Goal: Task Accomplishment & Management: Use online tool/utility

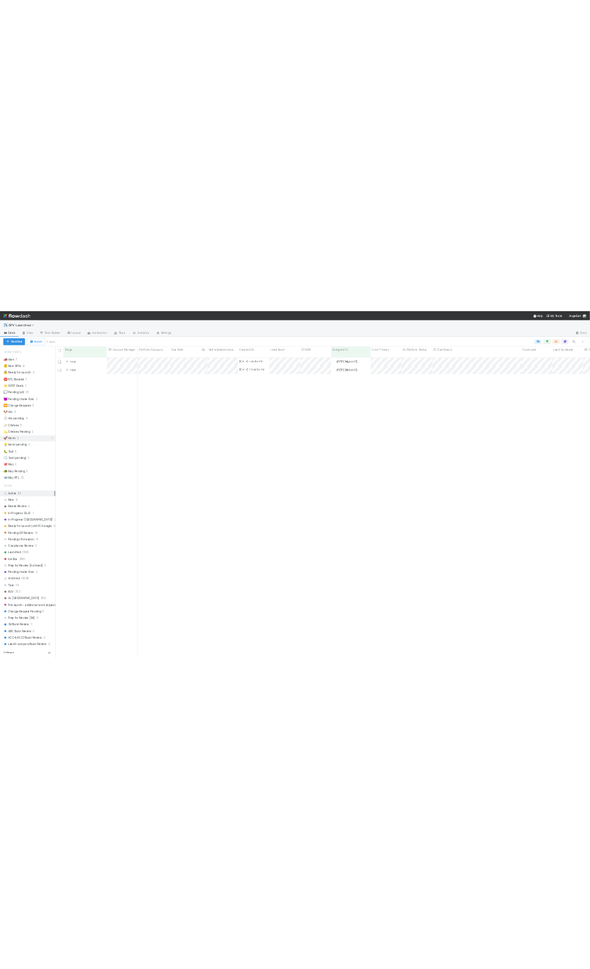
scroll to position [863, 1516]
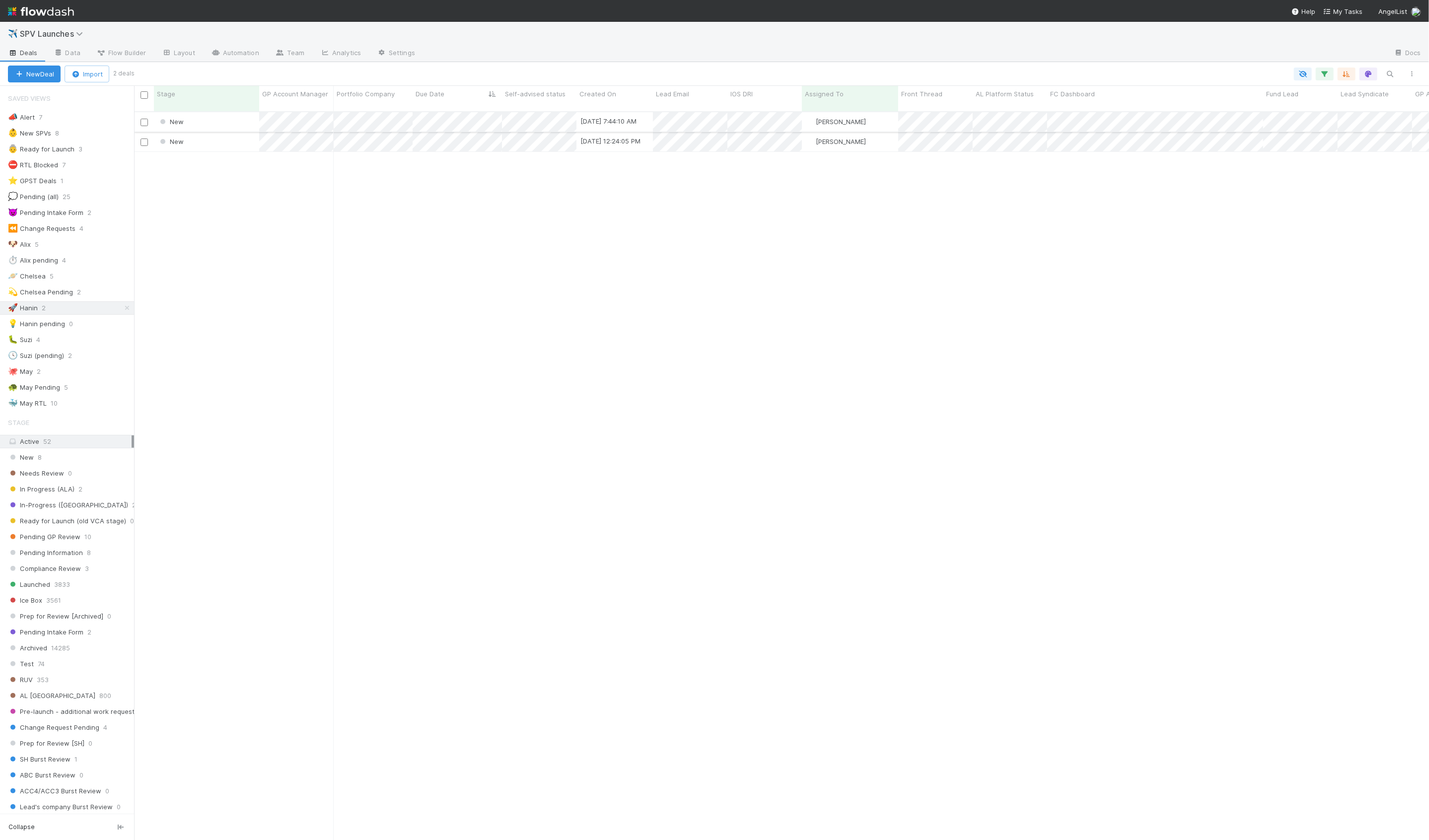
click at [224, 112] on div "New" at bounding box center [206, 121] width 105 height 20
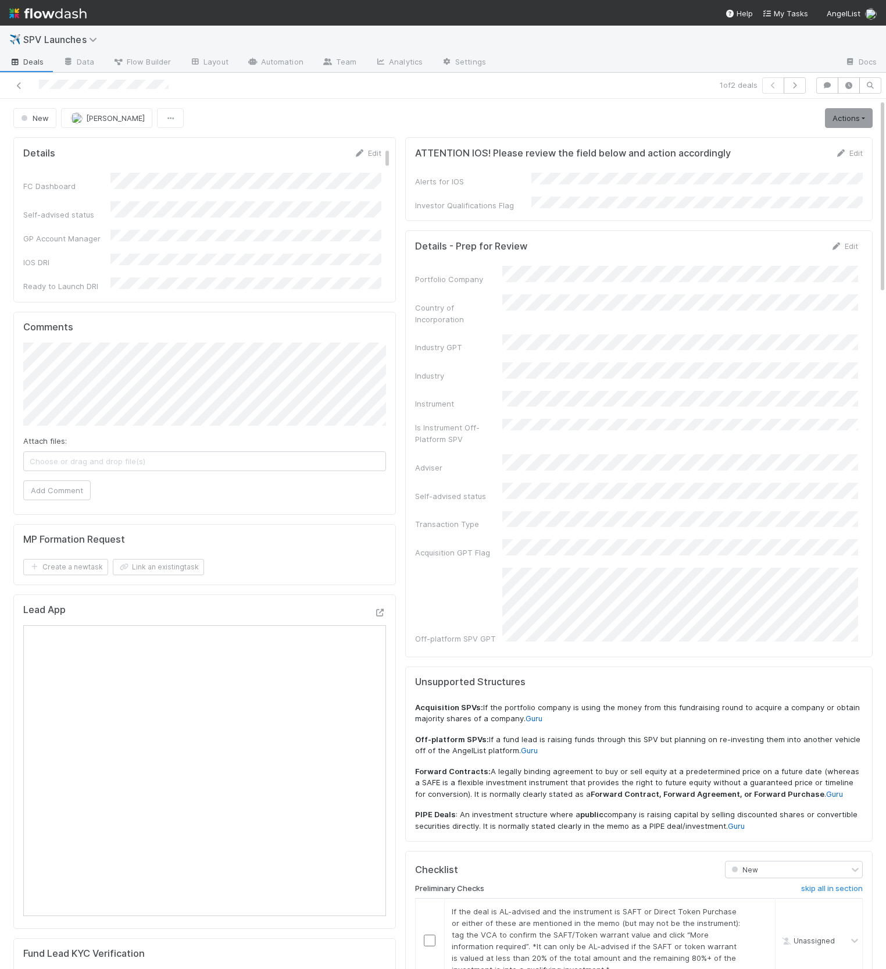
click at [499, 273] on div "Portfolio Company" at bounding box center [458, 279] width 87 height 12
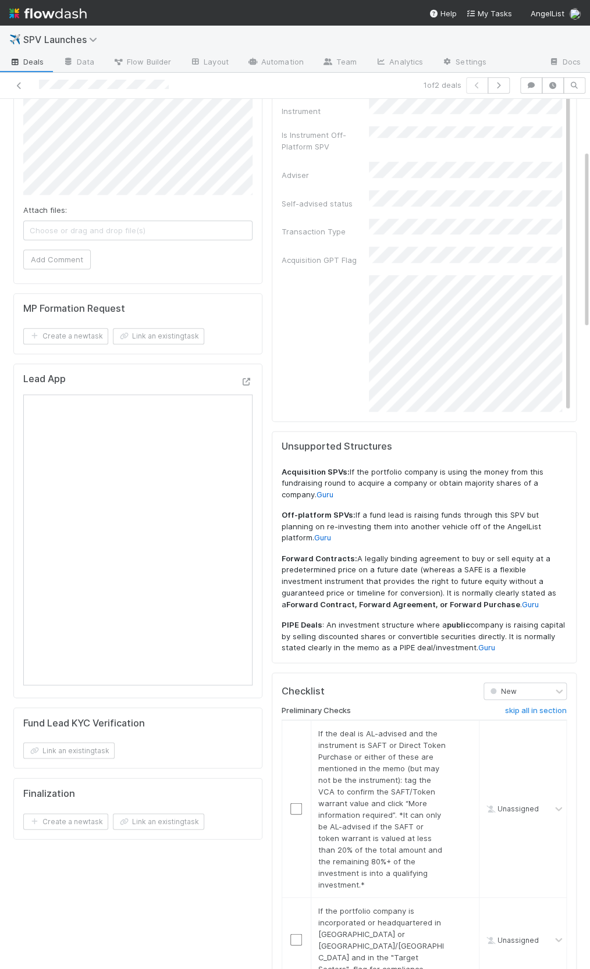
scroll to position [403, 0]
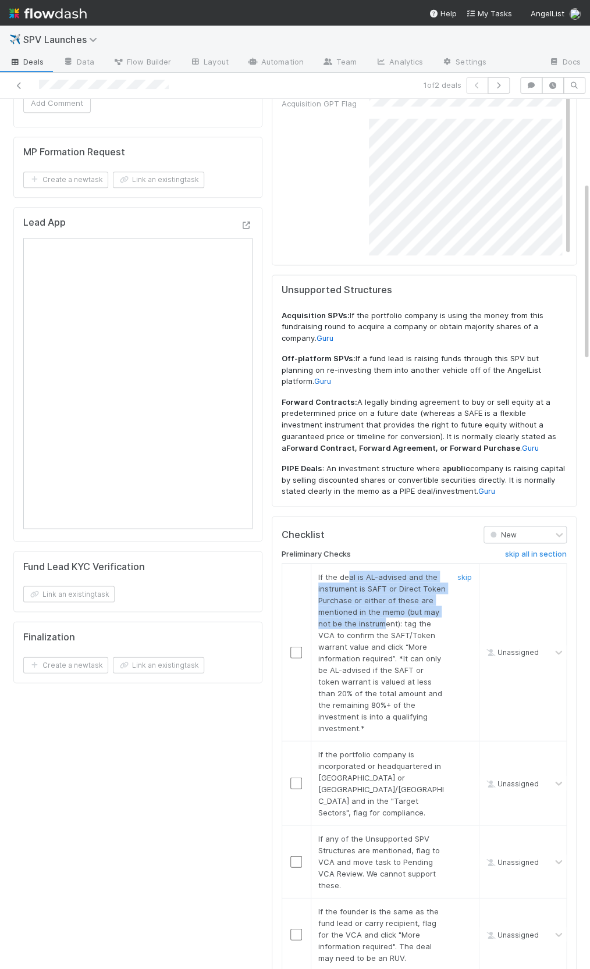
drag, startPoint x: 345, startPoint y: 556, endPoint x: 381, endPoint y: 609, distance: 63.9
click at [381, 608] on div "If the deal is AL-advised and the instrument is SAFT or Direct Token Purchase o…" at bounding box center [377, 651] width 136 height 163
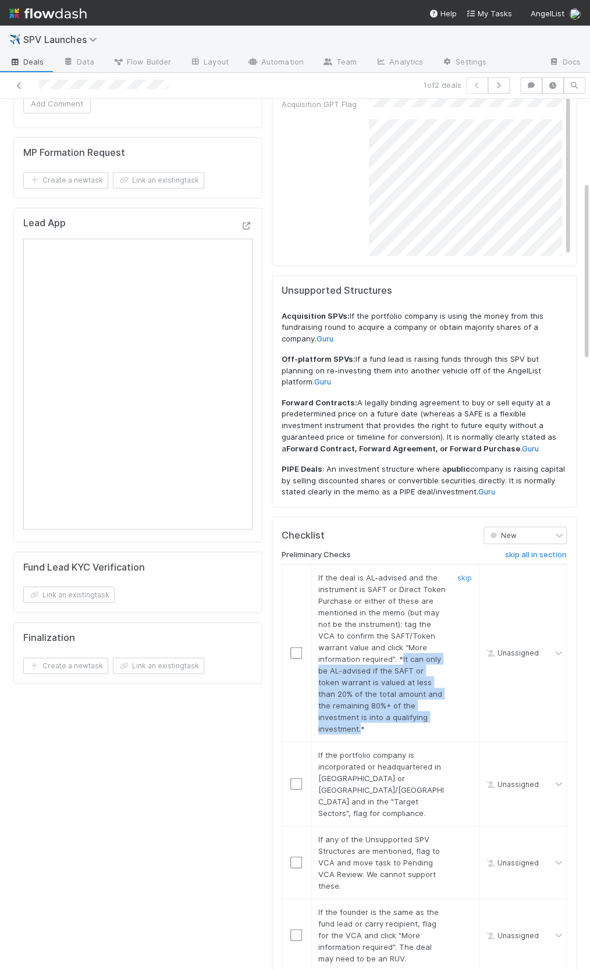
drag, startPoint x: 356, startPoint y: 638, endPoint x: 427, endPoint y: 696, distance: 91.3
click at [427, 696] on span "If the deal is AL-advised and the instrument is SAFT or Direct Token Purchase o…" at bounding box center [381, 652] width 127 height 160
copy span "It can only be AL-advised if the SAFT or token warrant is valued at less than 2…"
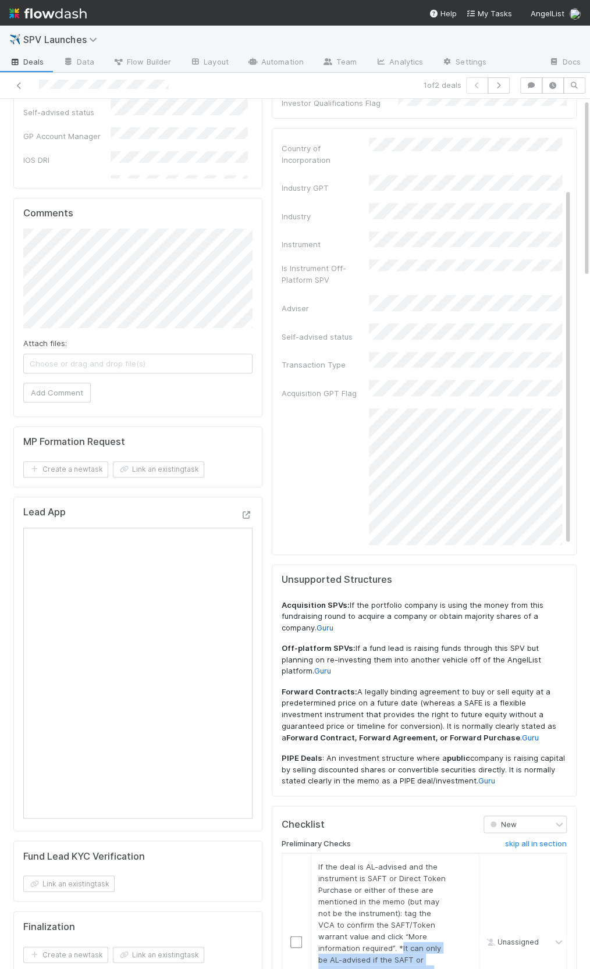
scroll to position [0, 0]
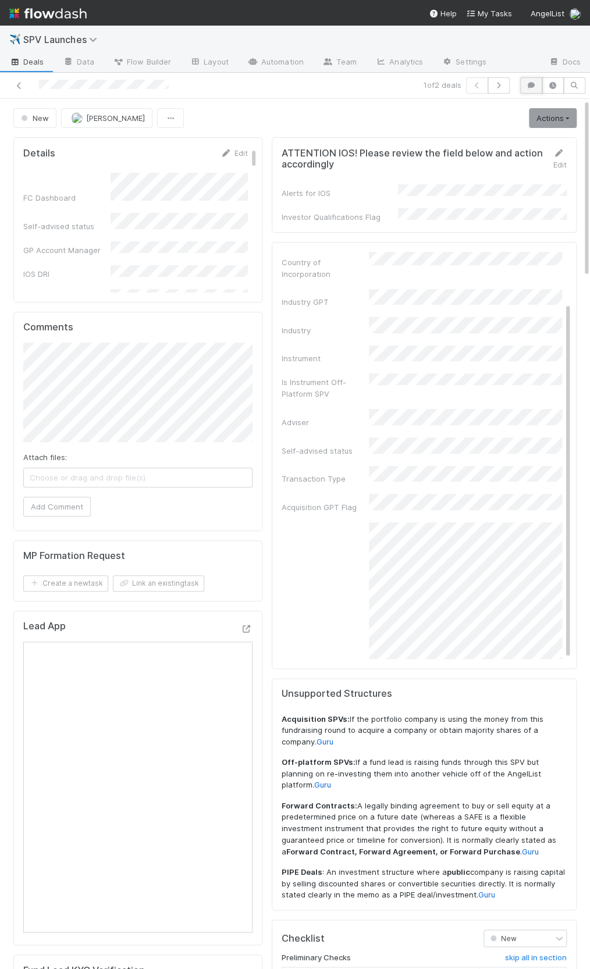
click at [530, 79] on button "button" at bounding box center [531, 85] width 22 height 16
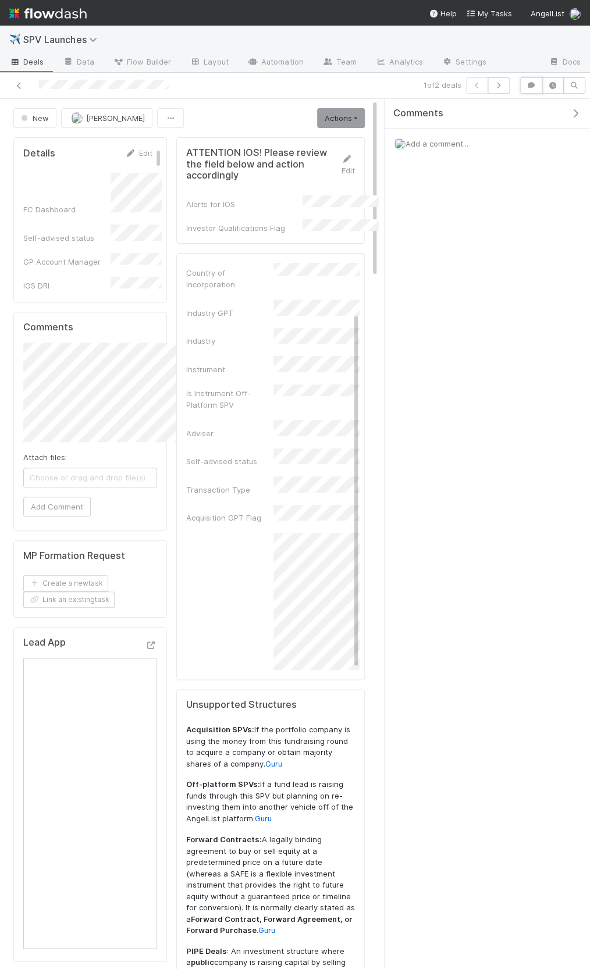
scroll to position [56, 0]
click at [444, 142] on span "Add a comment..." at bounding box center [436, 143] width 63 height 9
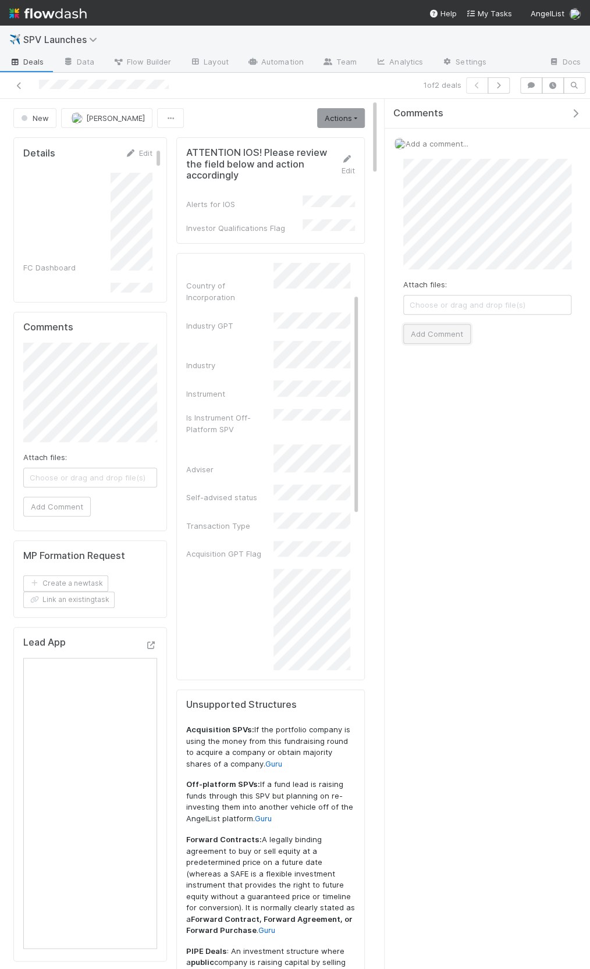
click at [452, 330] on button "Add Comment" at bounding box center [436, 334] width 67 height 20
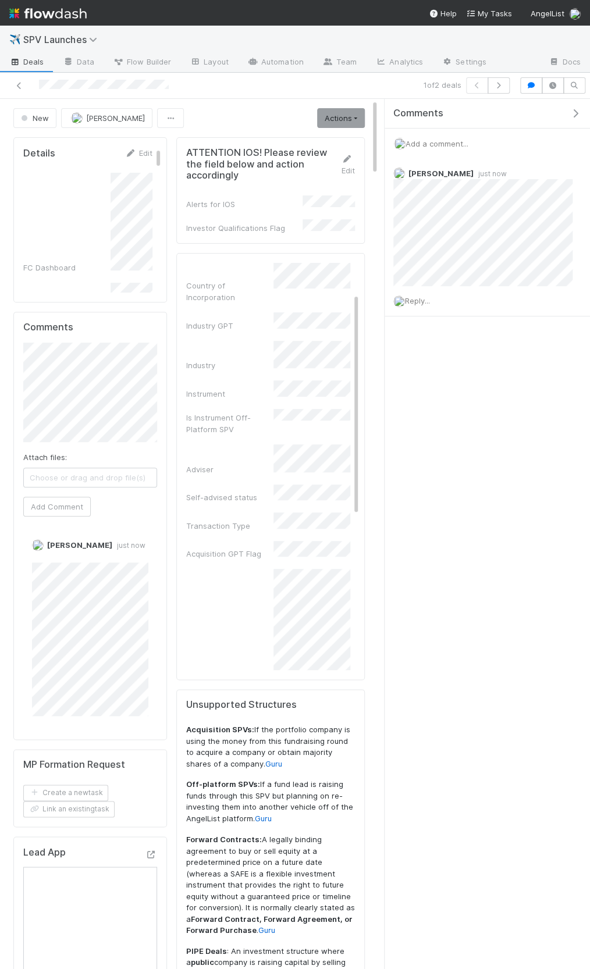
click at [572, 116] on icon "button" at bounding box center [575, 113] width 12 height 9
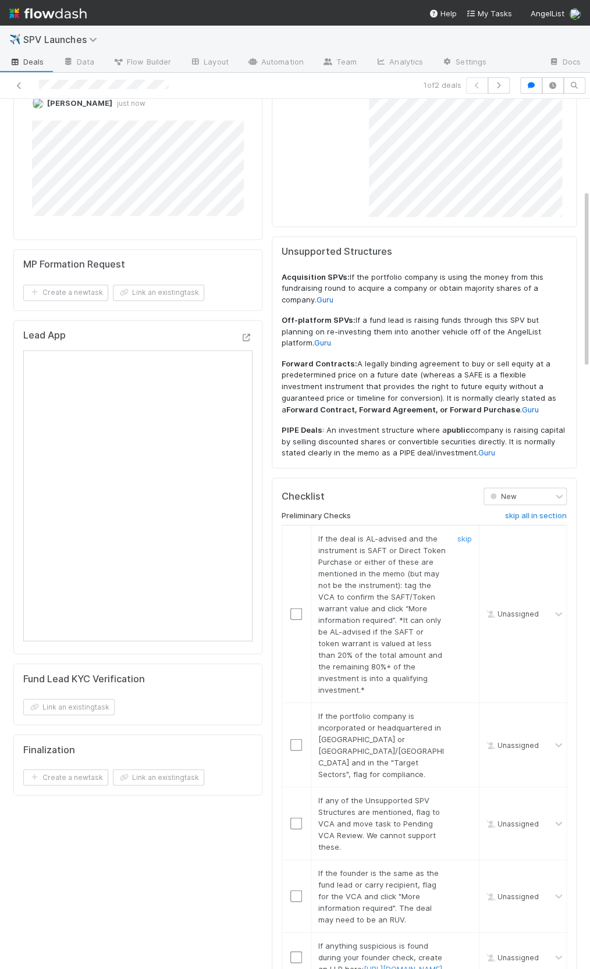
scroll to position [445, 0]
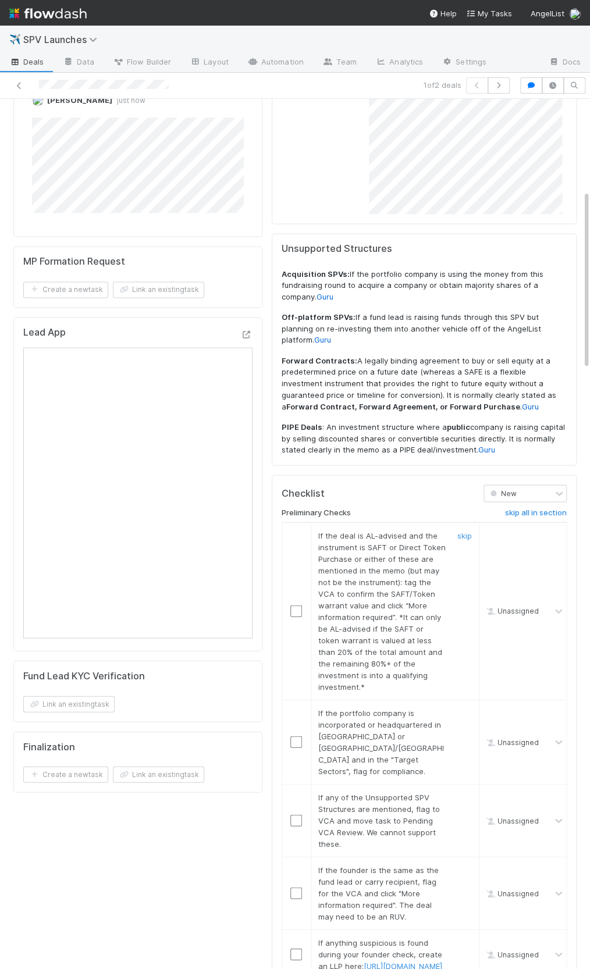
click at [295, 605] on input "checkbox" at bounding box center [296, 611] width 12 height 12
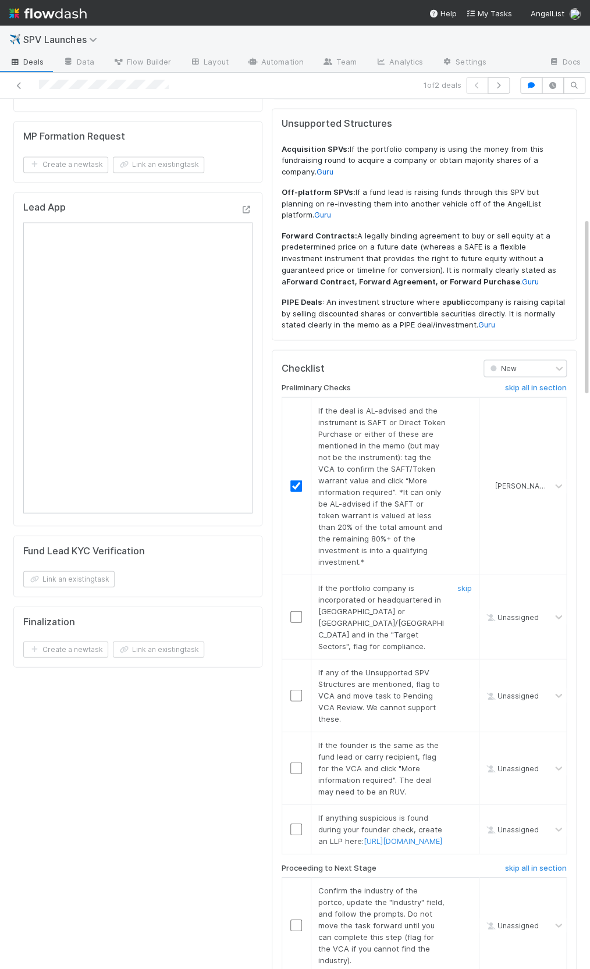
scroll to position [578, 0]
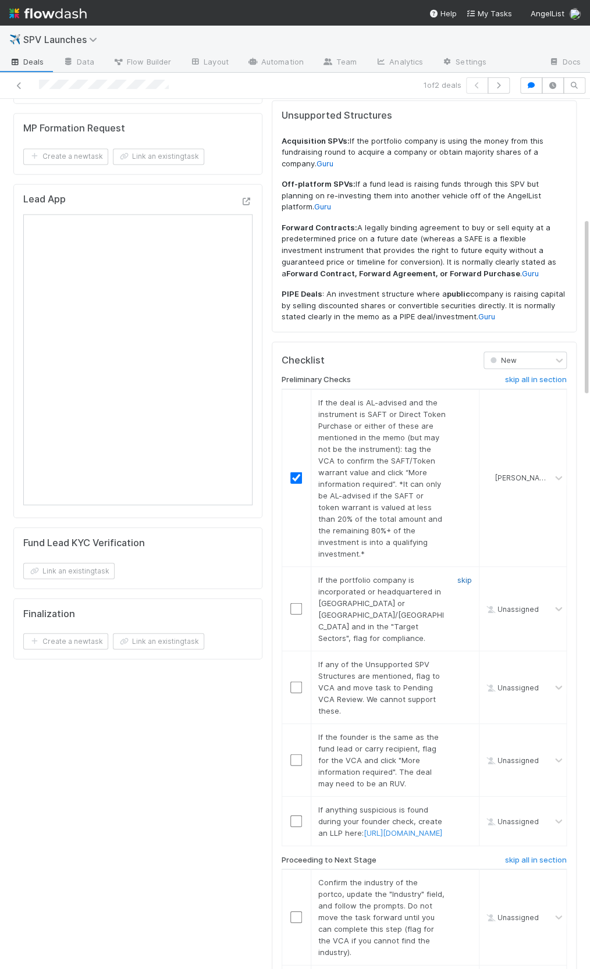
click at [460, 574] on link "skip" at bounding box center [464, 578] width 15 height 9
click at [463, 659] on link "skip" at bounding box center [464, 663] width 15 height 9
click at [470, 574] on link "skip" at bounding box center [464, 578] width 15 height 9
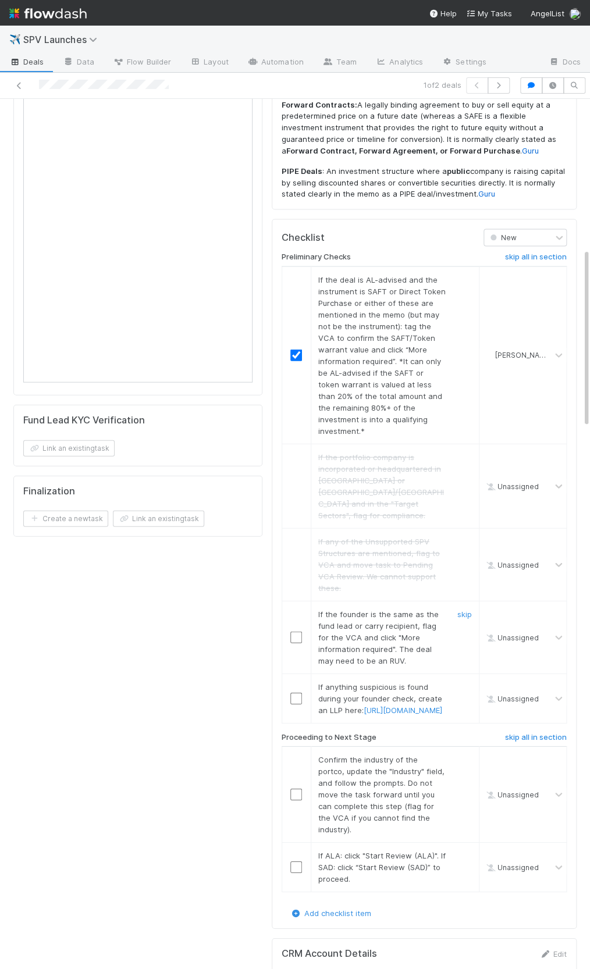
scroll to position [747, 0]
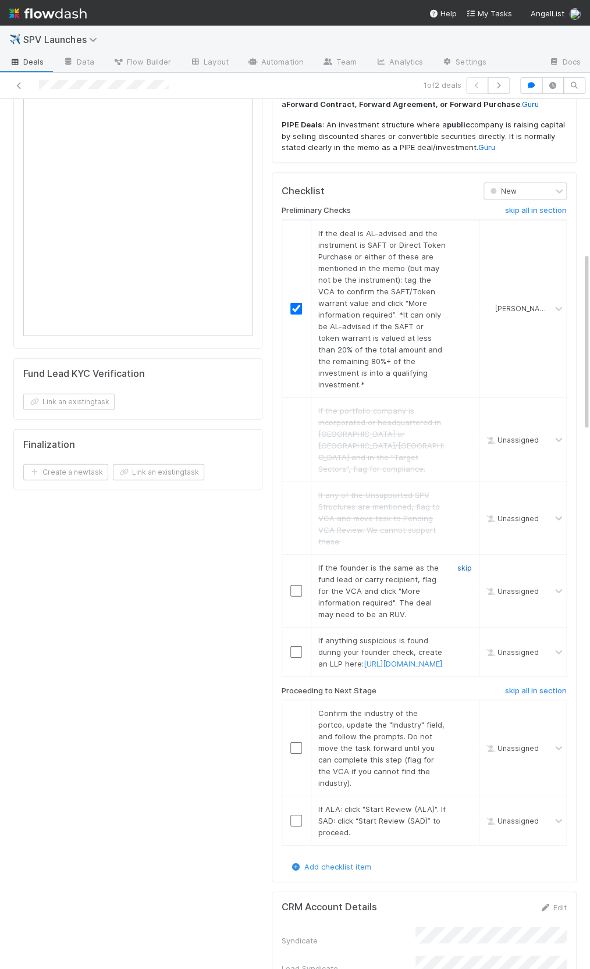
click at [465, 563] on link "skip" at bounding box center [464, 567] width 15 height 9
click at [471, 635] on link "skip" at bounding box center [464, 639] width 15 height 9
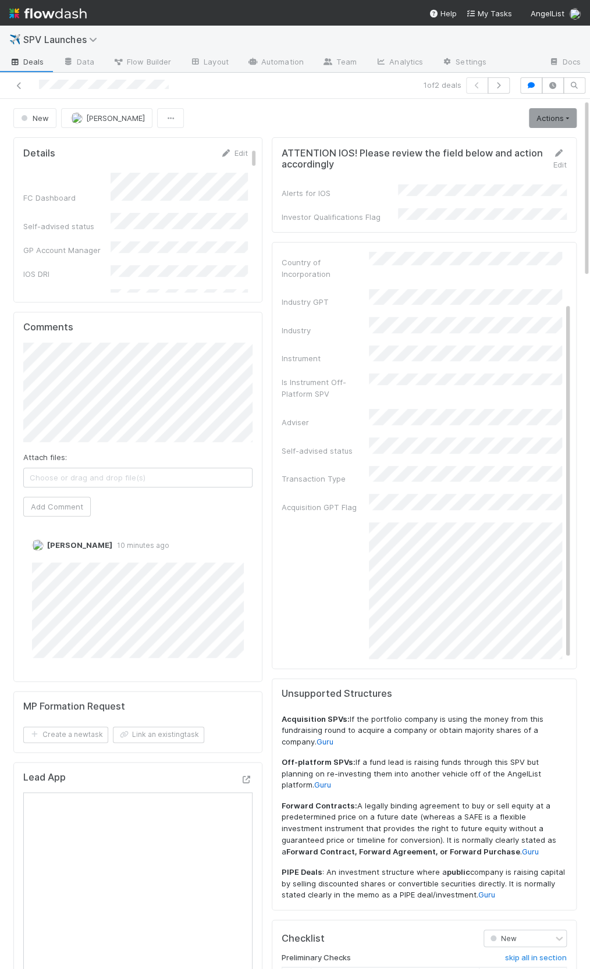
scroll to position [0, 0]
click at [544, 254] on icon at bounding box center [540, 258] width 12 height 8
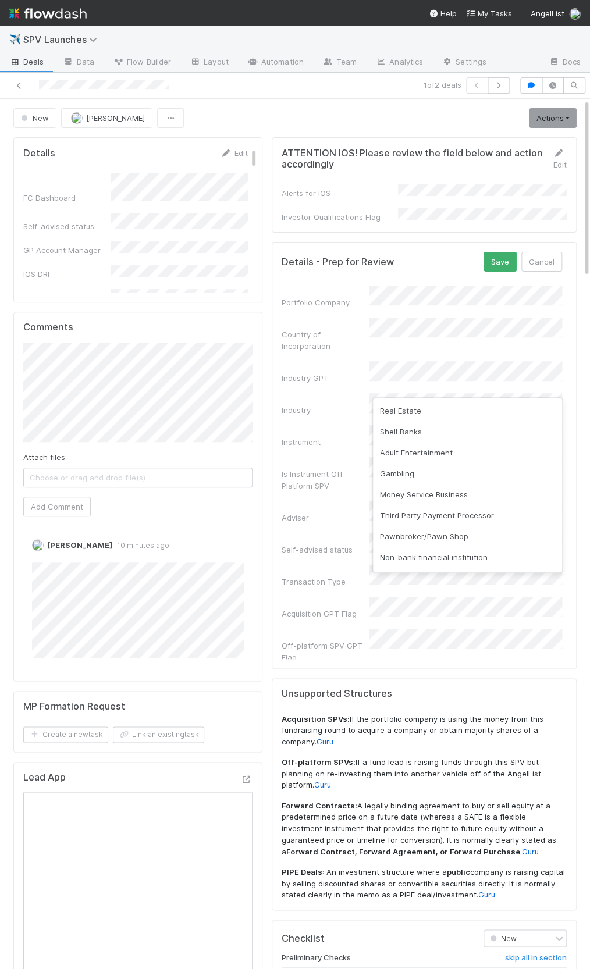
scroll to position [265, 0]
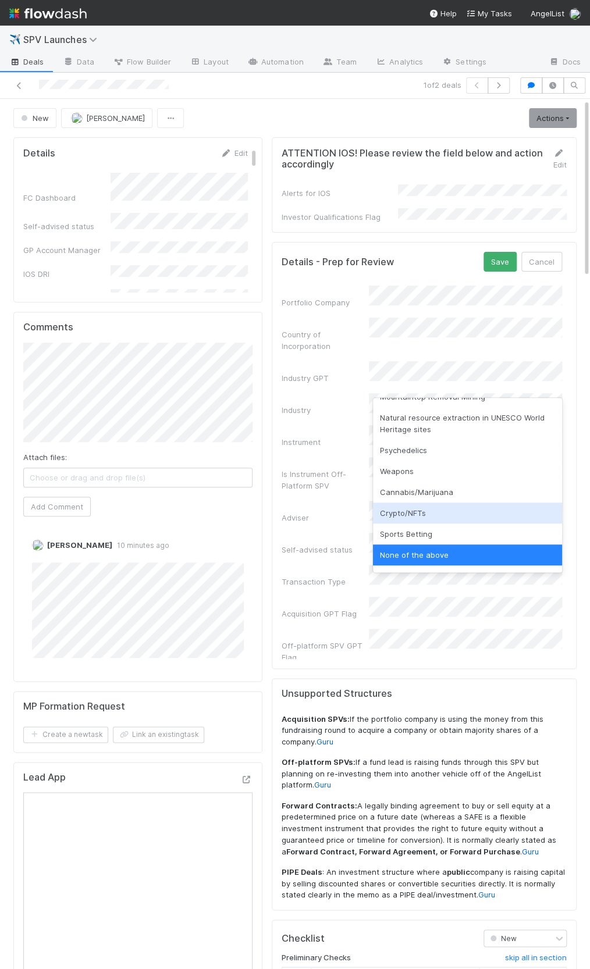
click at [432, 502] on div "Crypto/NFTs" at bounding box center [467, 512] width 189 height 21
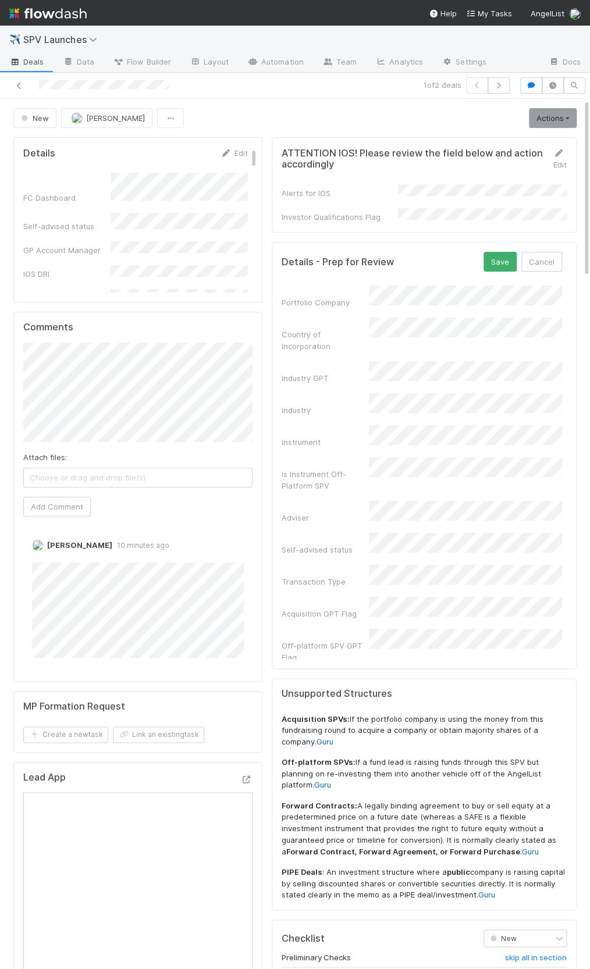
click at [491, 265] on form "Details - Prep for Review Save Cancel Portfolio Company Country of Incorporatio…" at bounding box center [421, 473] width 280 height 443
click at [493, 261] on button "Save" at bounding box center [499, 262] width 33 height 20
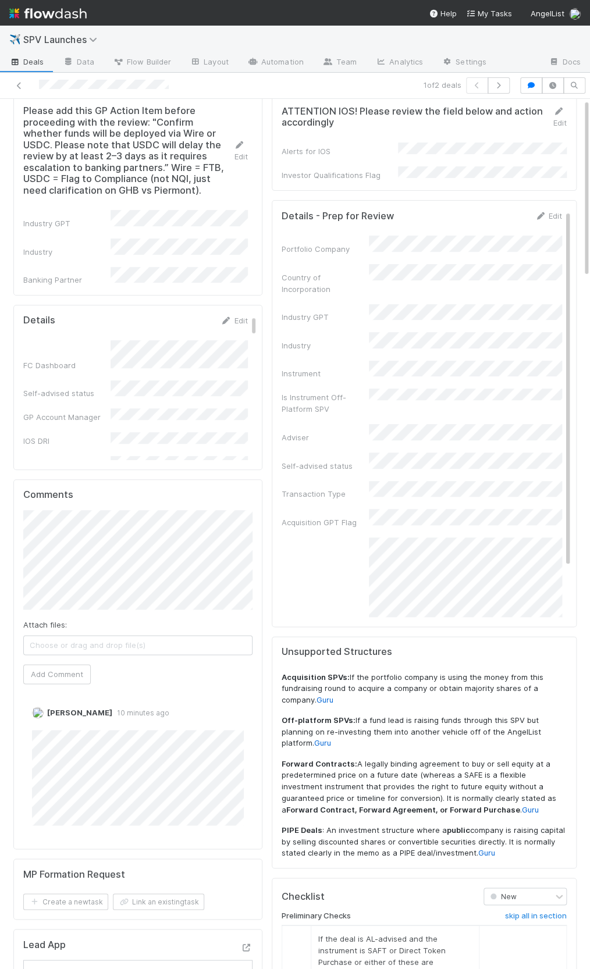
scroll to position [0, 0]
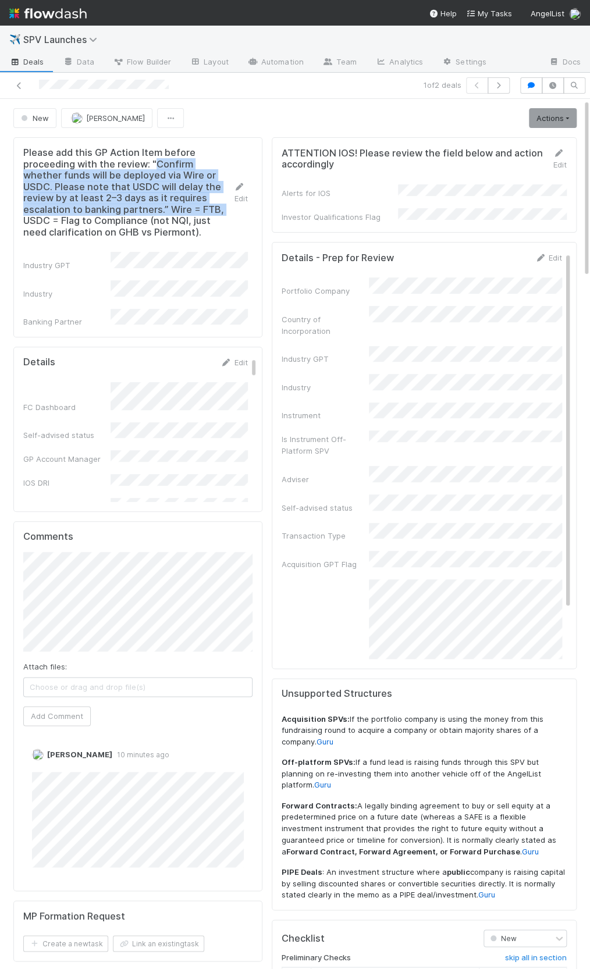
drag, startPoint x: 156, startPoint y: 163, endPoint x: 164, endPoint y: 211, distance: 48.4
click at [164, 210] on h5 "Please add this GP Action Item before proceeding with the review: "Confirm whet…" at bounding box center [128, 192] width 210 height 91
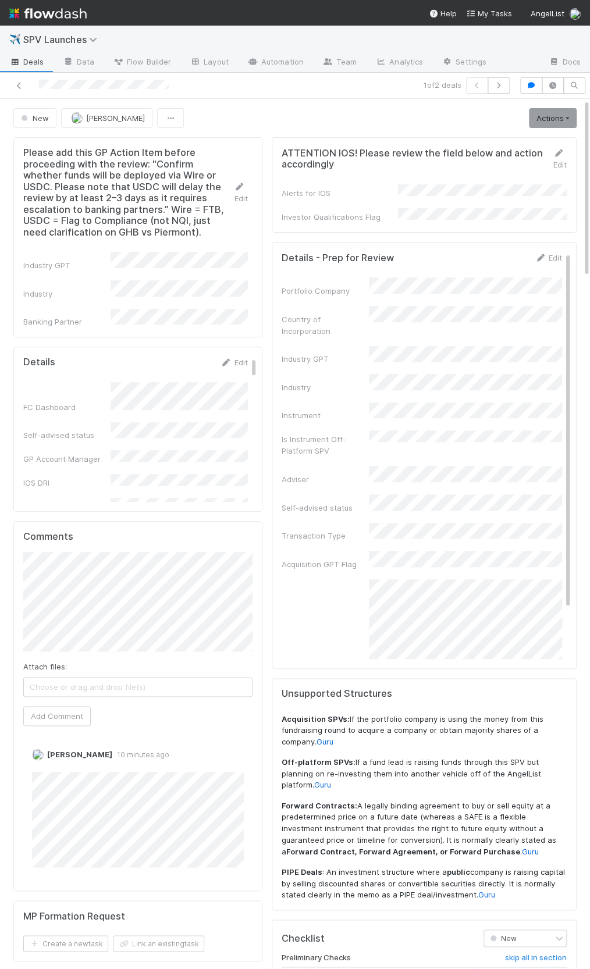
click at [293, 224] on div "ATTENTION IOS! Please review the field below and action accordingly Edit Alerts…" at bounding box center [424, 184] width 305 height 95
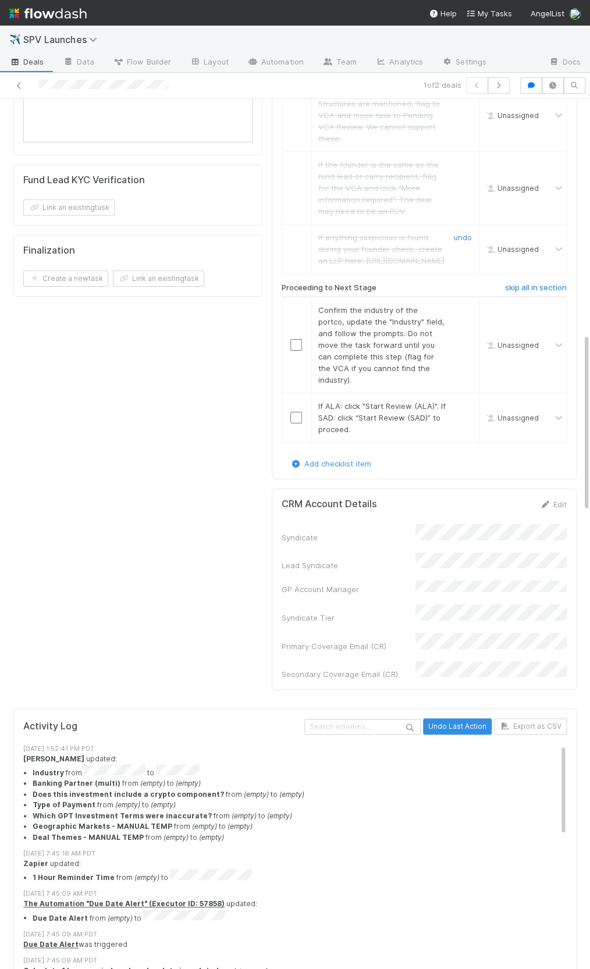
scroll to position [1140, 0]
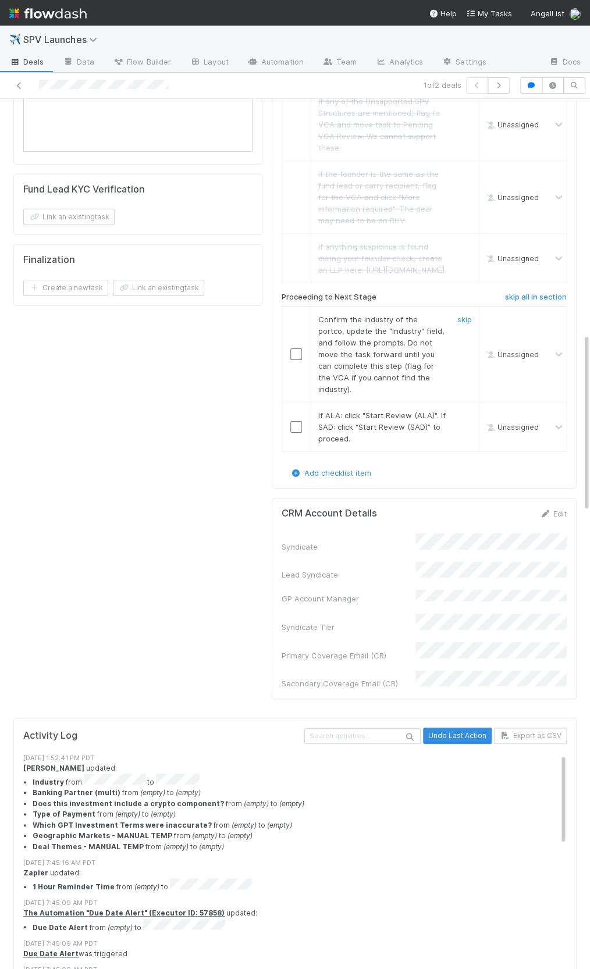
click at [296, 348] on input "checkbox" at bounding box center [296, 354] width 12 height 12
click at [295, 421] on input "checkbox" at bounding box center [296, 427] width 12 height 12
checkbox input "true"
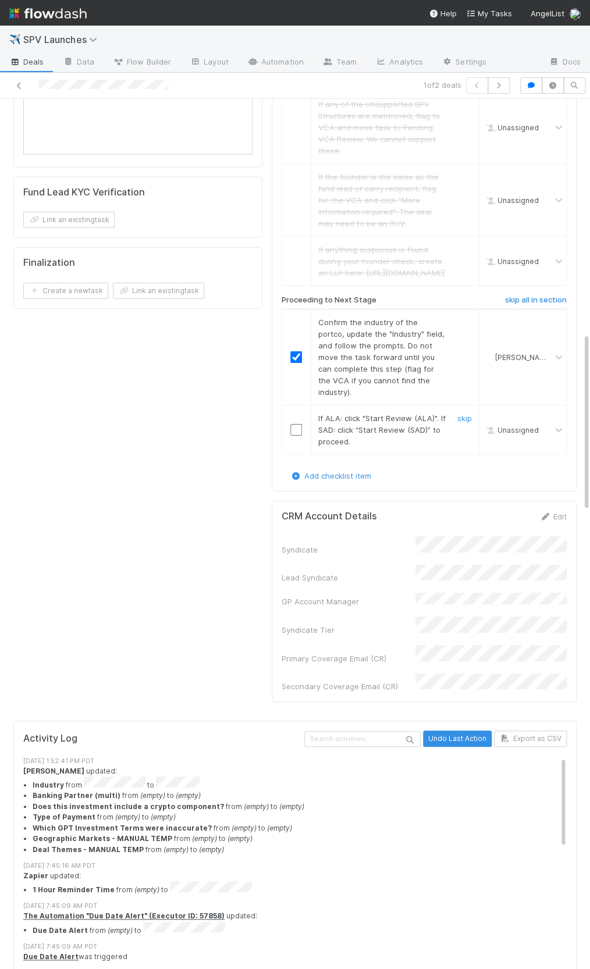
click at [298, 424] on input "checkbox" at bounding box center [296, 430] width 12 height 12
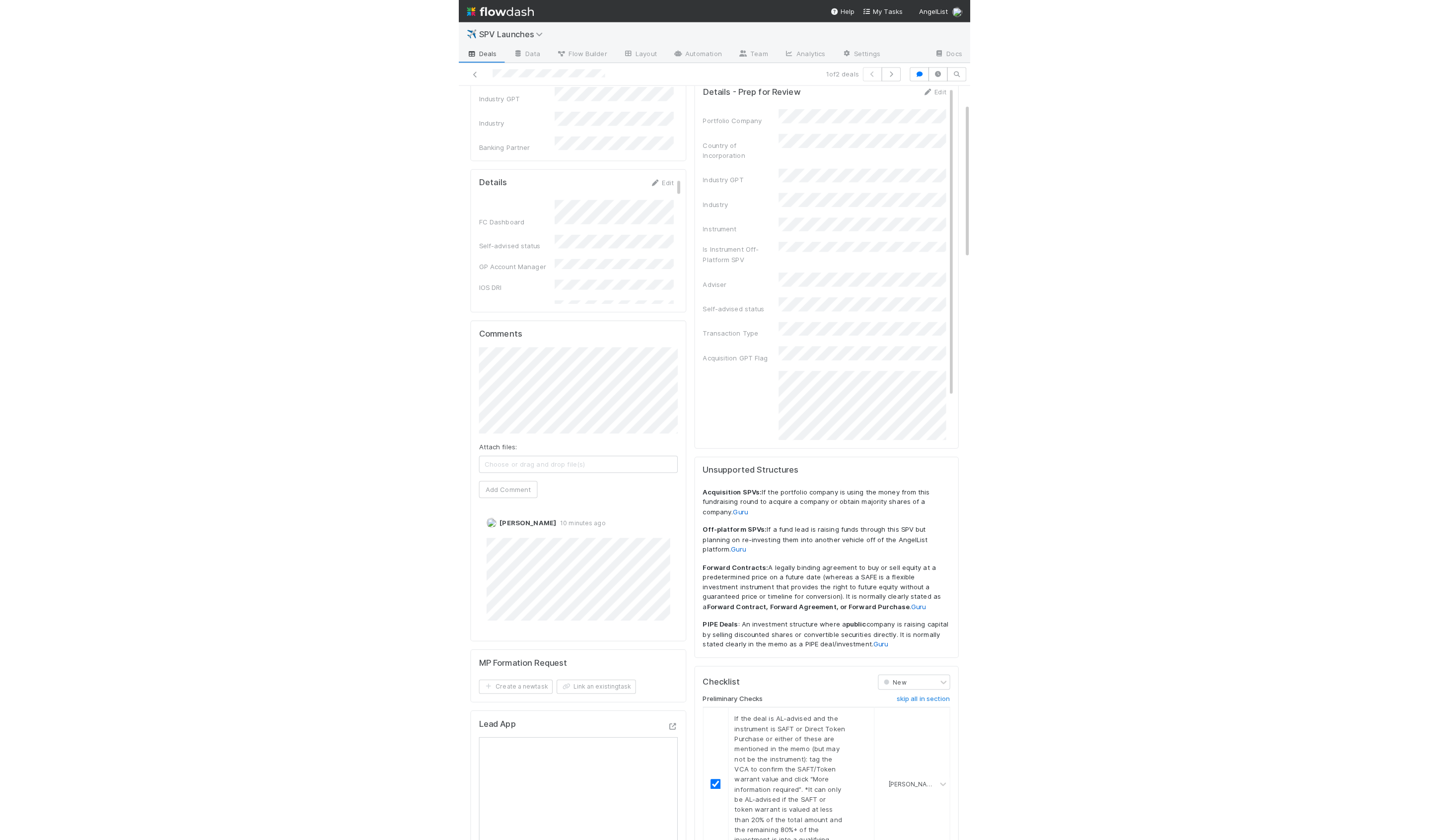
scroll to position [0, 0]
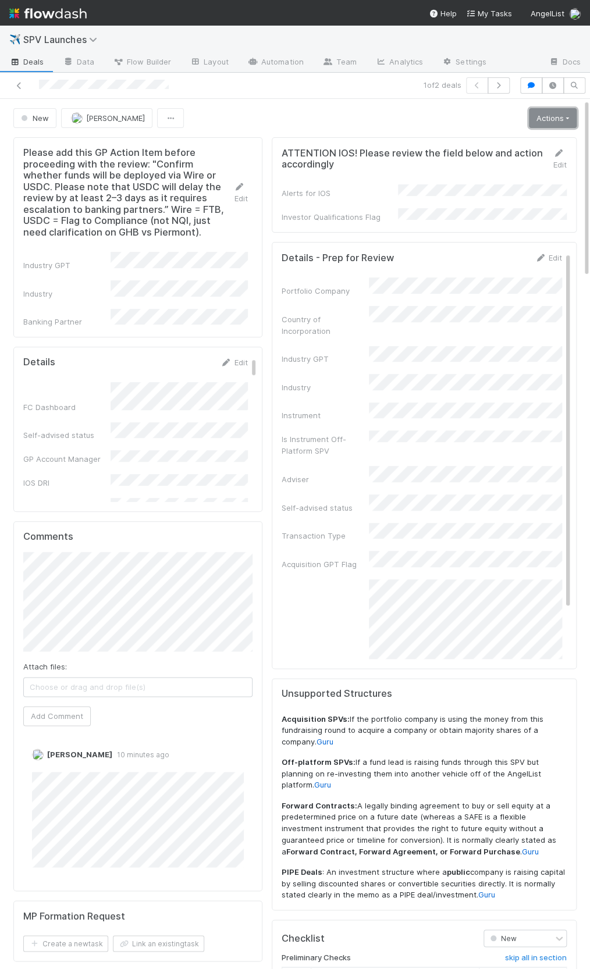
click at [531, 116] on link "Actions" at bounding box center [552, 118] width 48 height 20
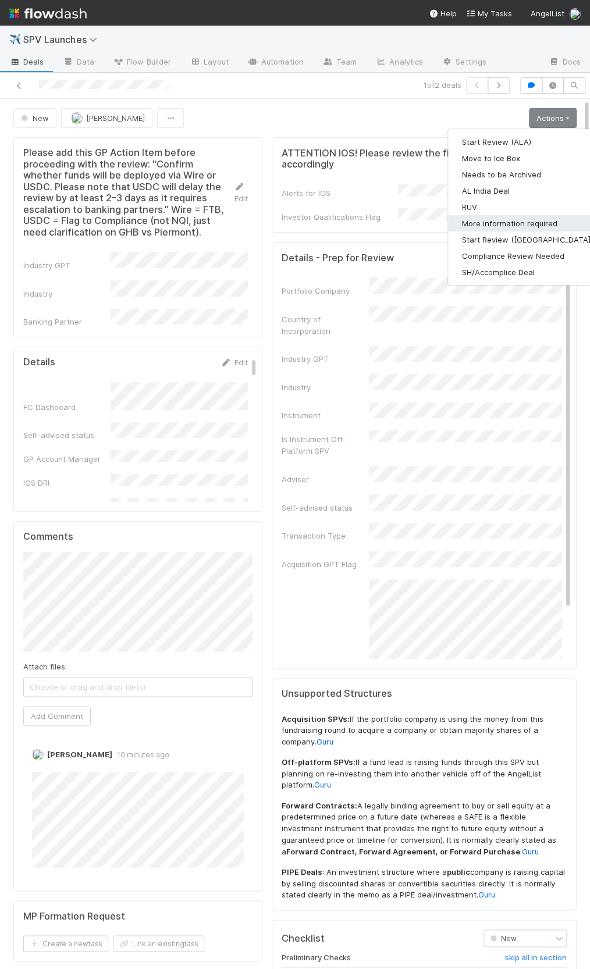
click at [516, 224] on button "More information required" at bounding box center [527, 223] width 159 height 16
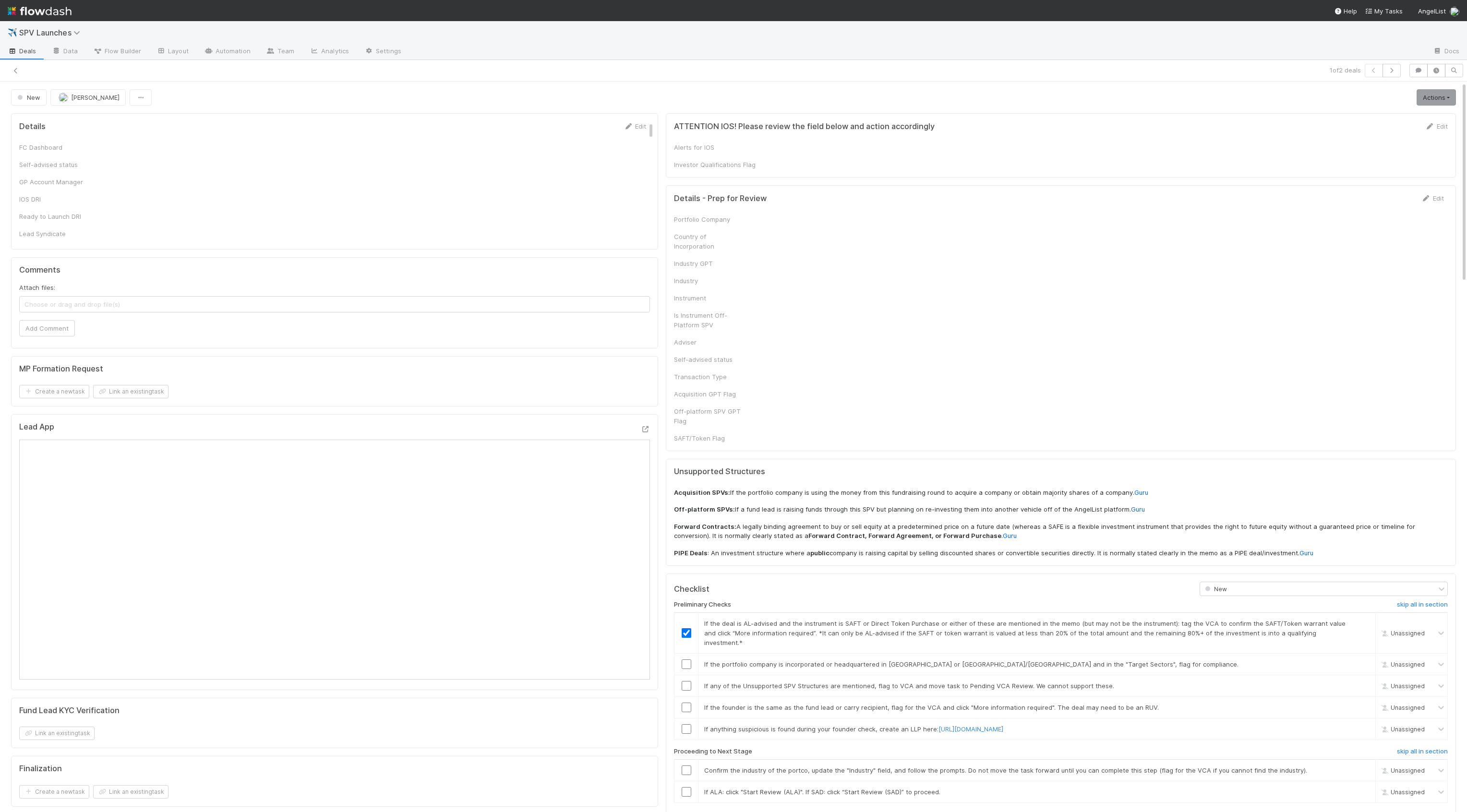
checkbox input "true"
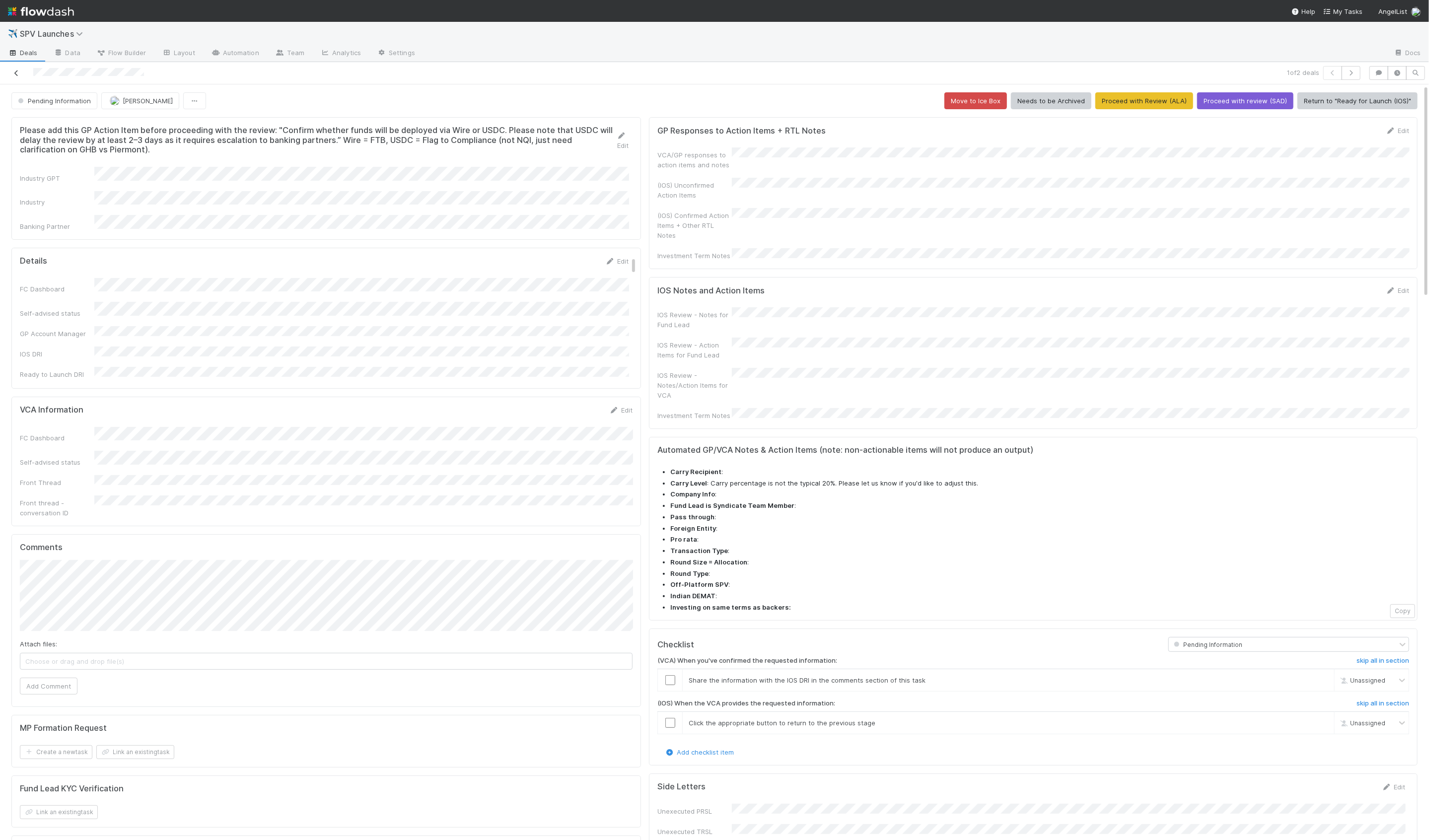
click at [14, 72] on icon at bounding box center [16, 73] width 10 height 7
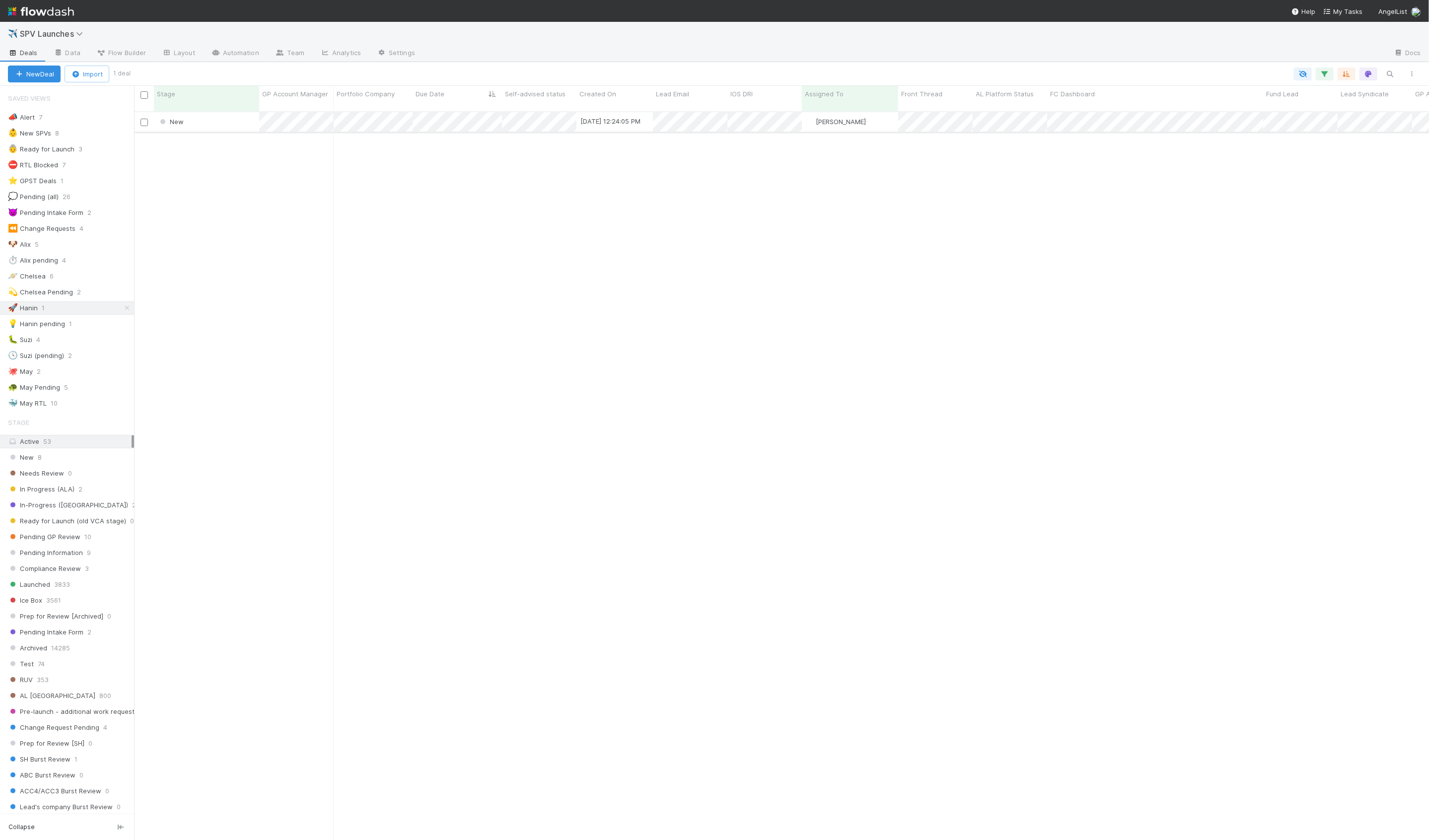
click at [236, 116] on div "New" at bounding box center [206, 121] width 105 height 20
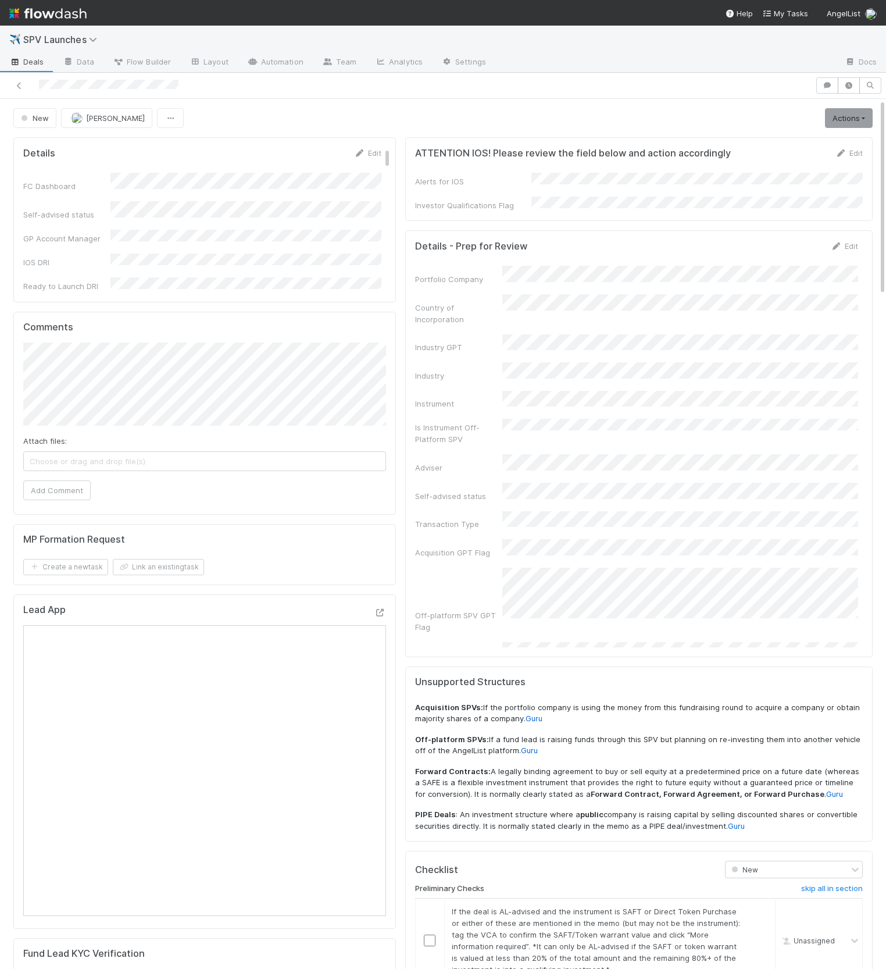
click at [499, 370] on div "Industry" at bounding box center [458, 376] width 87 height 12
click at [552, 388] on div "Portfolio Company Country of Incorporation Industry GPT Industry Instrument Is …" at bounding box center [636, 463] width 443 height 395
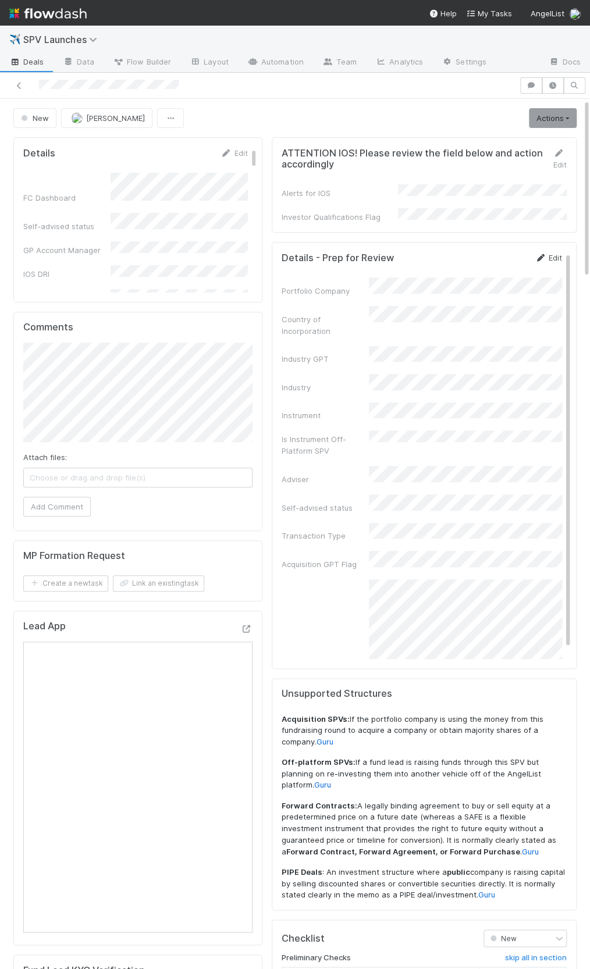
click at [548, 254] on link "Edit" at bounding box center [547, 257] width 27 height 9
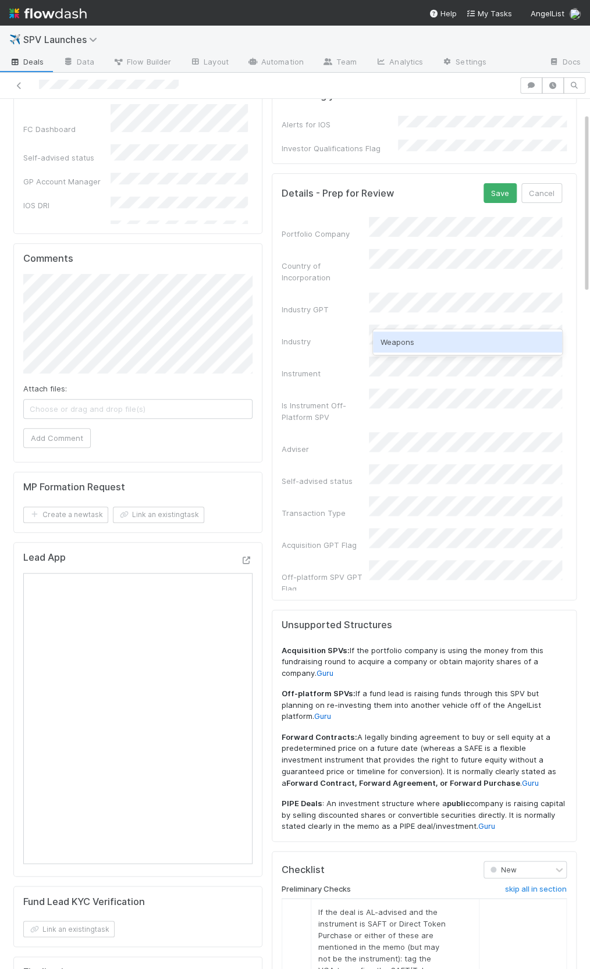
click at [398, 336] on div "Weapons" at bounding box center [467, 341] width 189 height 21
click at [497, 187] on button "Save" at bounding box center [499, 193] width 33 height 20
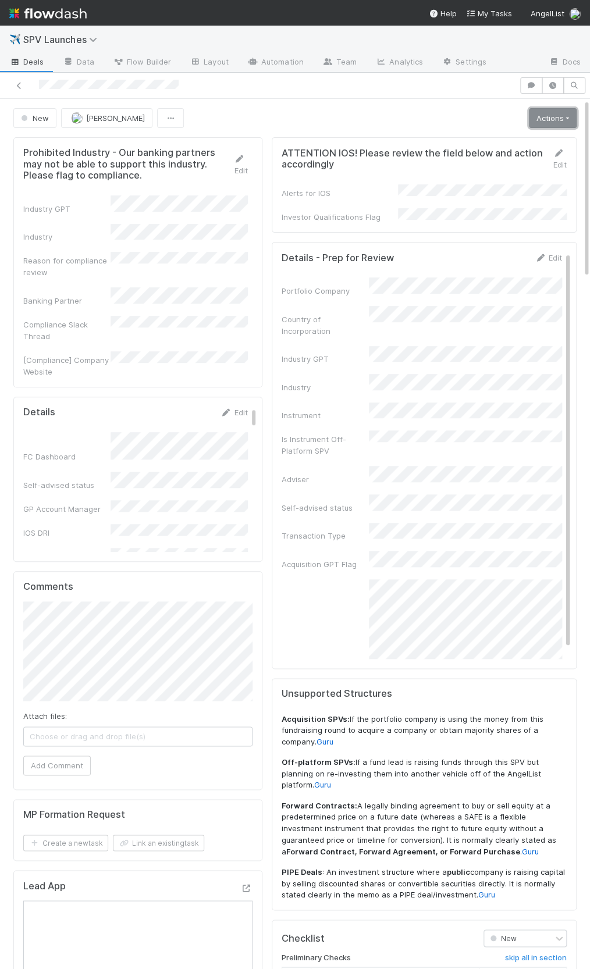
click at [556, 120] on link "Actions" at bounding box center [552, 118] width 48 height 20
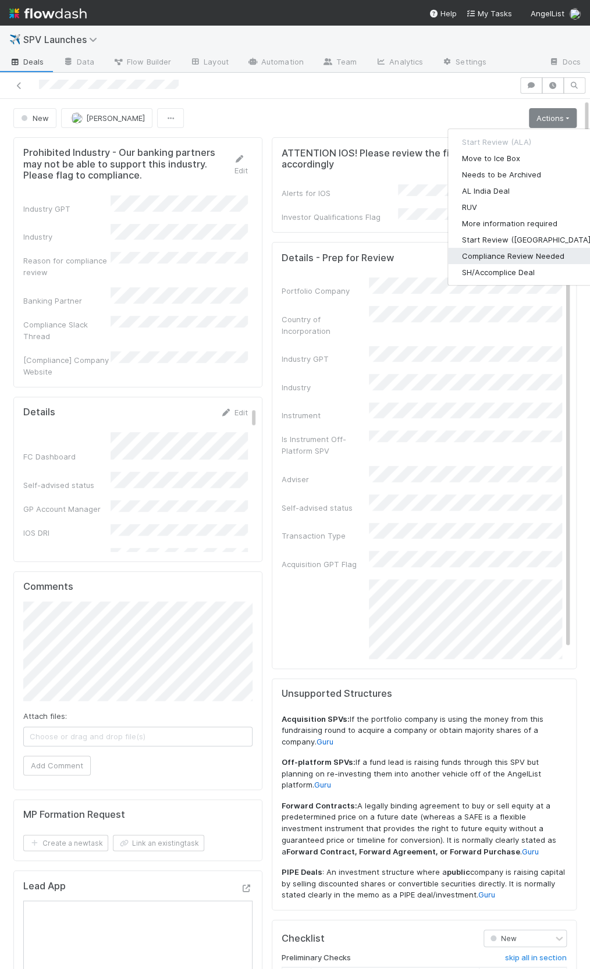
click at [531, 249] on button "Compliance Review Needed" at bounding box center [527, 256] width 159 height 16
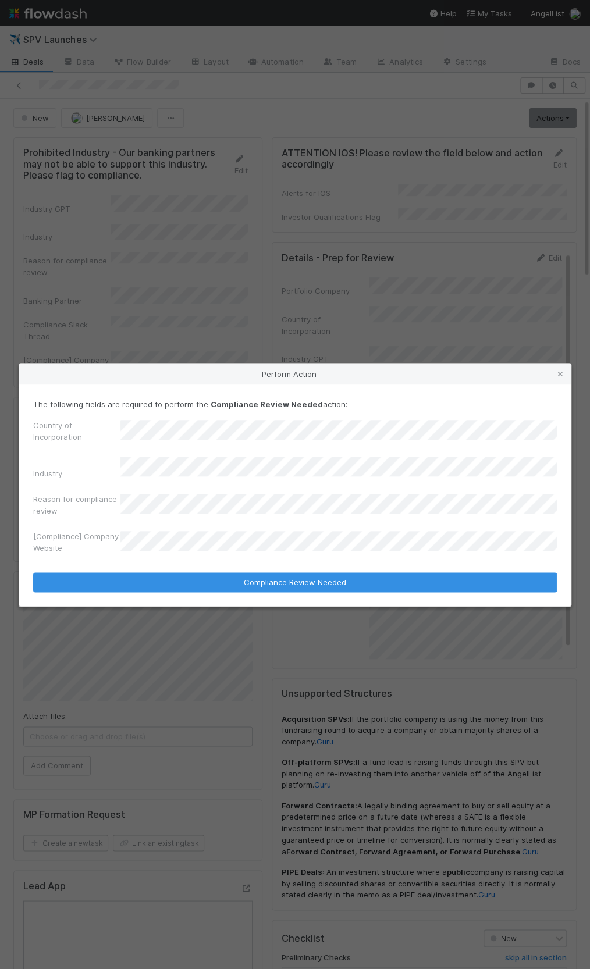
click at [81, 541] on label"] "[Compliance] Company Website" at bounding box center [76, 541] width 87 height 23
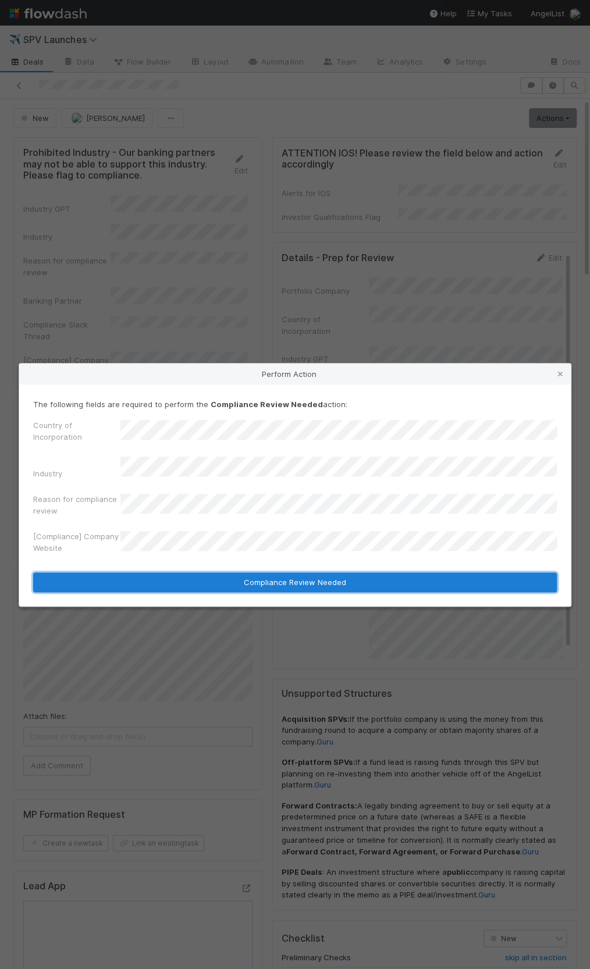
click at [251, 579] on button "Compliance Review Needed" at bounding box center [294, 582] width 523 height 20
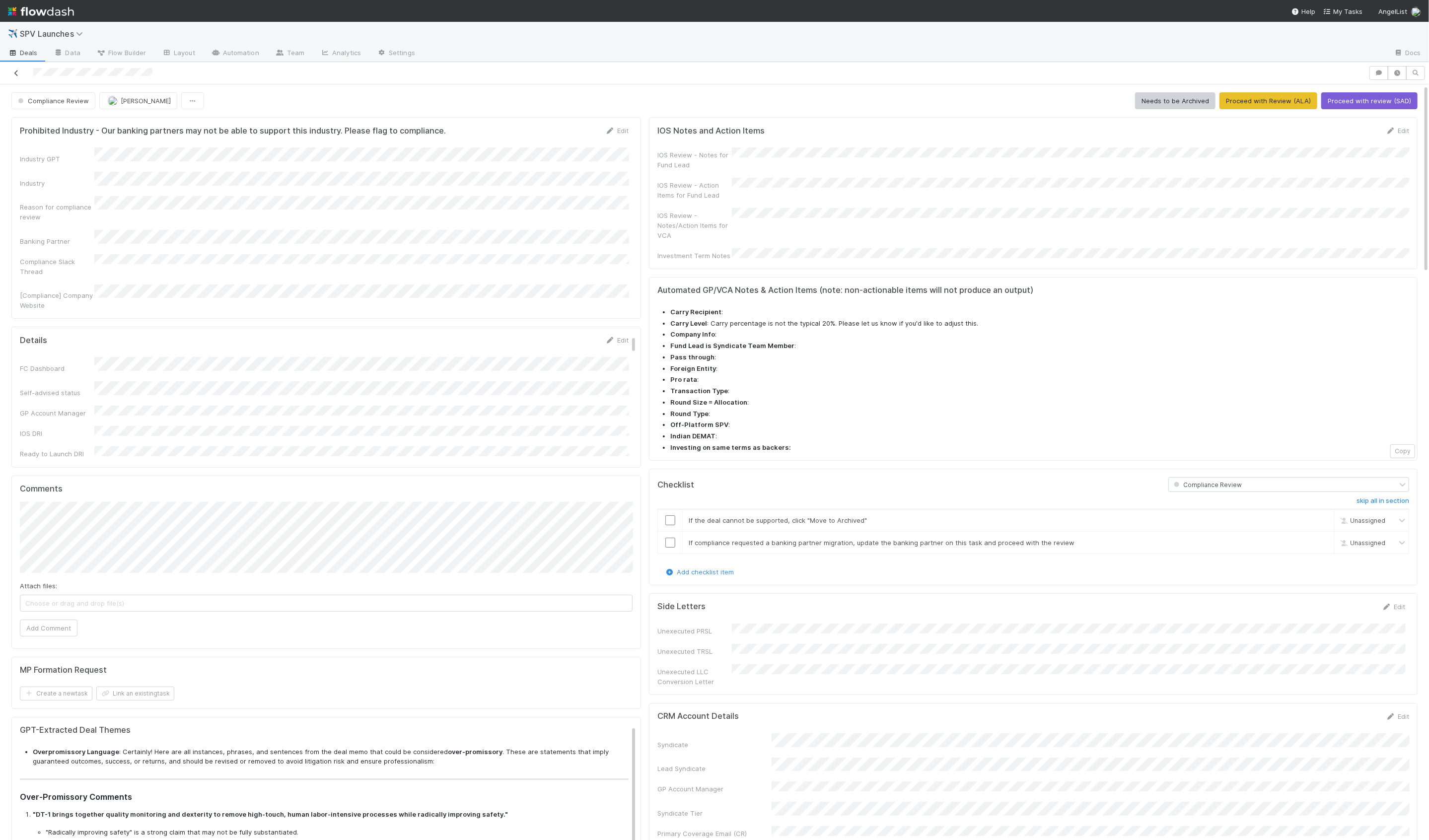
click at [15, 73] on icon at bounding box center [16, 73] width 10 height 7
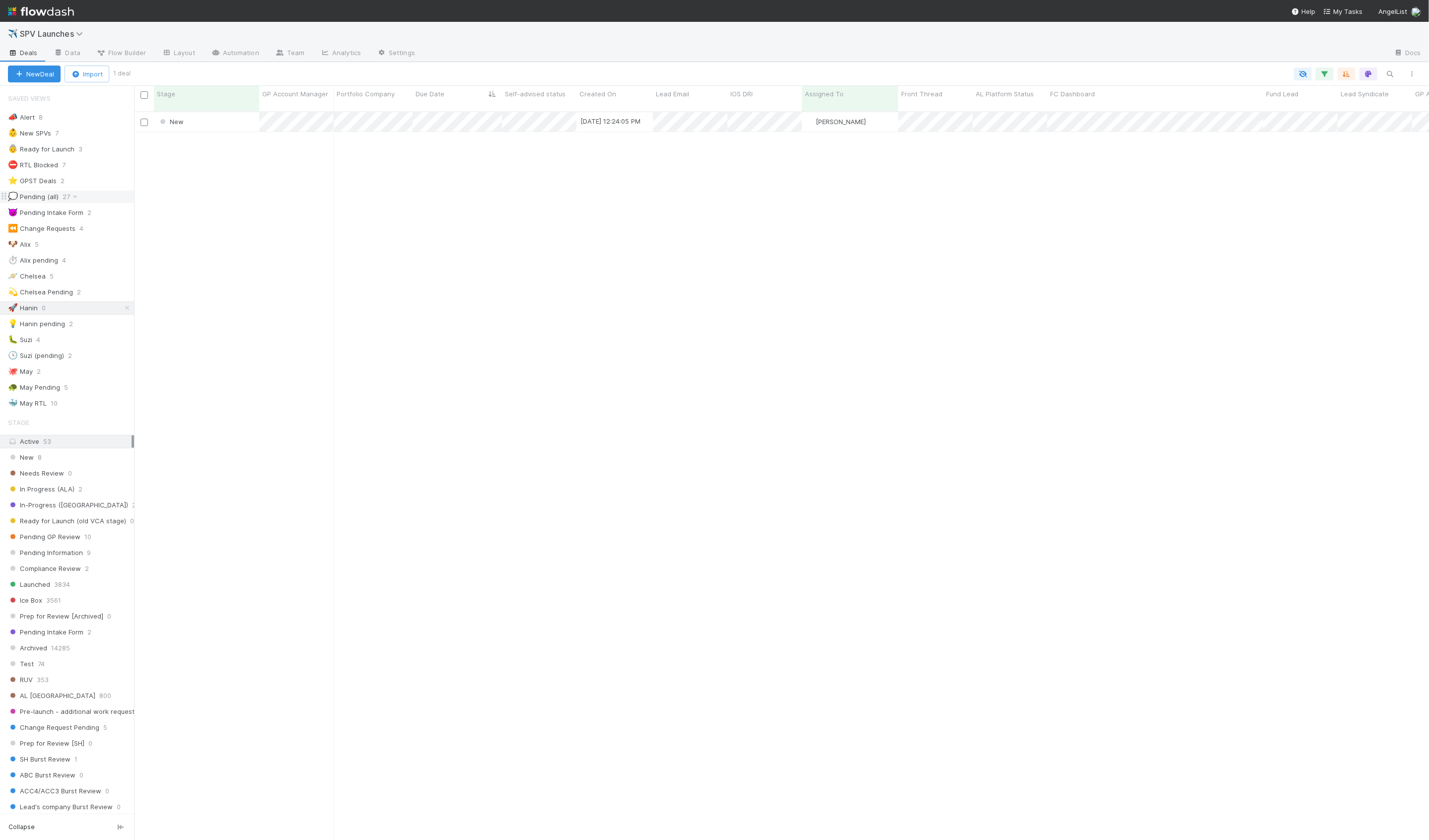
scroll to position [737, 1295]
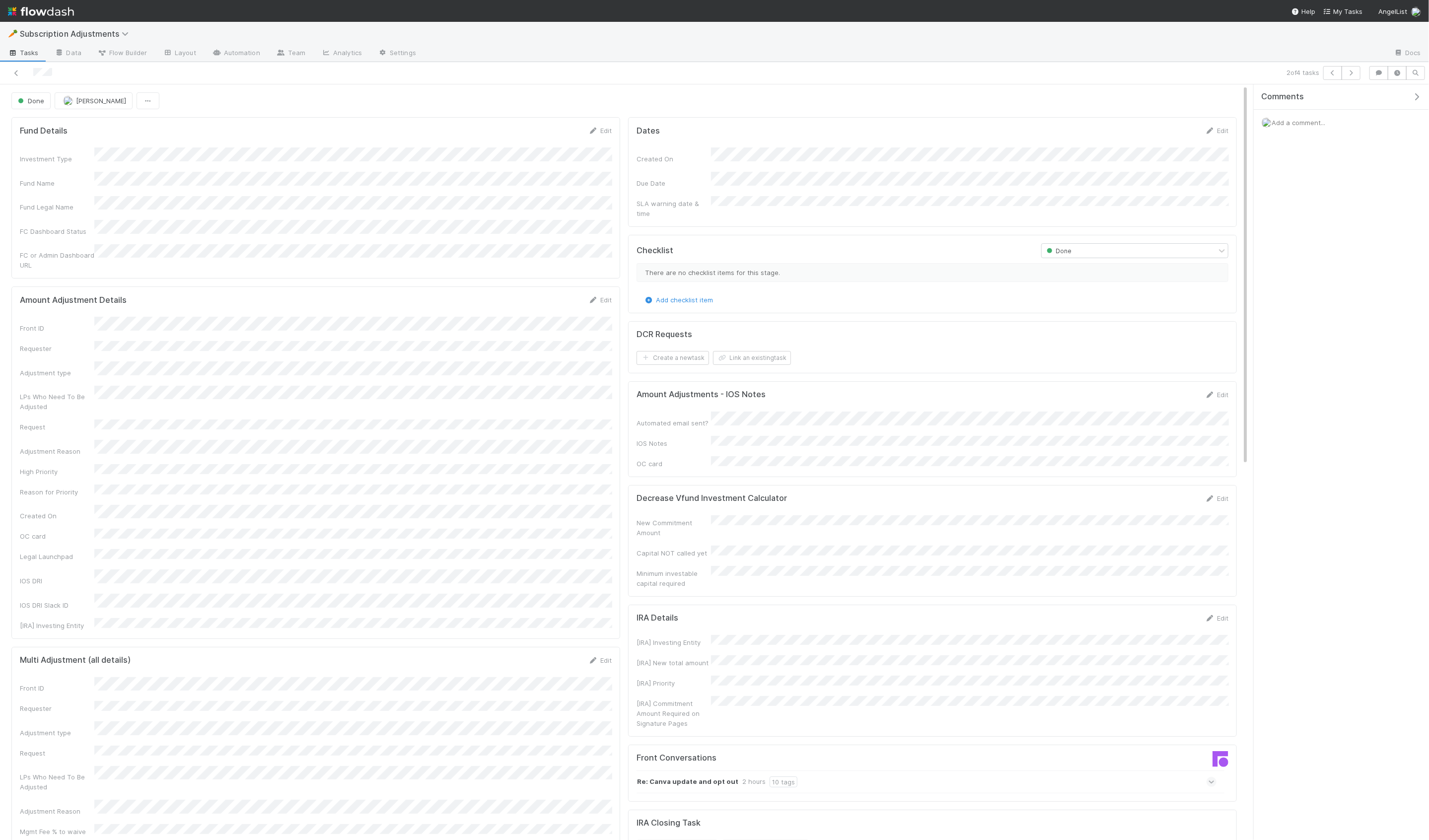
click at [21, 71] on div at bounding box center [345, 73] width 682 height 14
click at [9, 73] on div at bounding box center [345, 73] width 682 height 14
click at [14, 72] on icon at bounding box center [16, 73] width 10 height 7
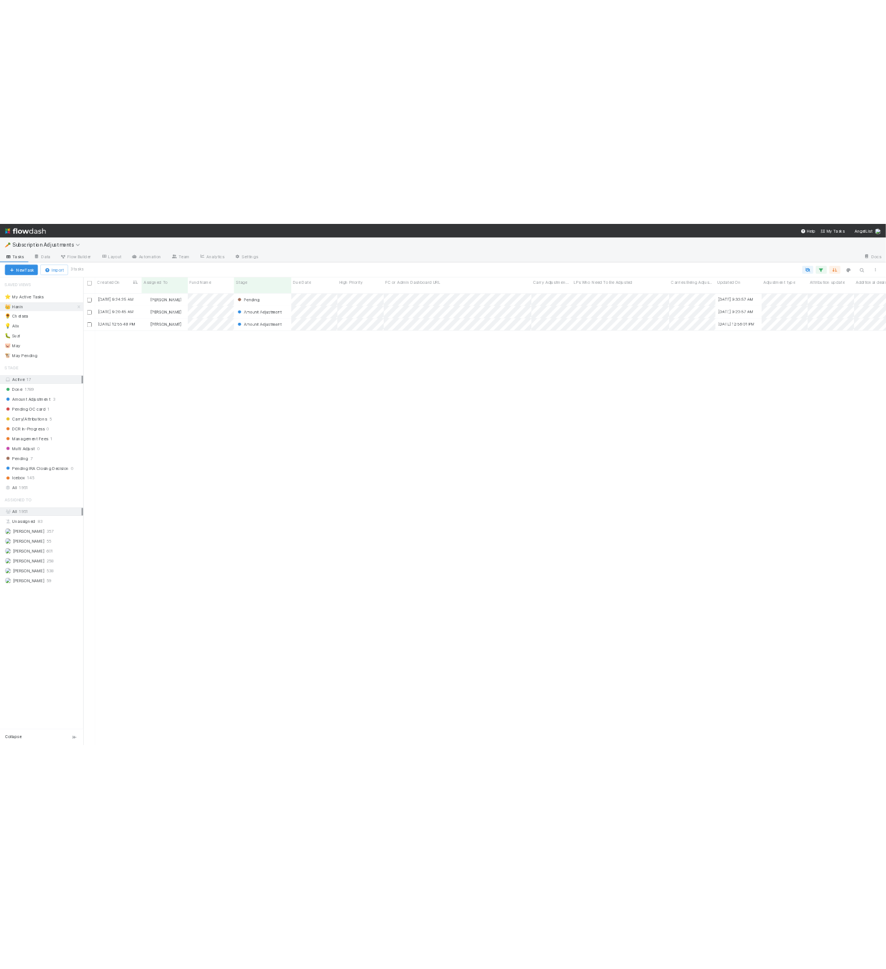
scroll to position [863, 1516]
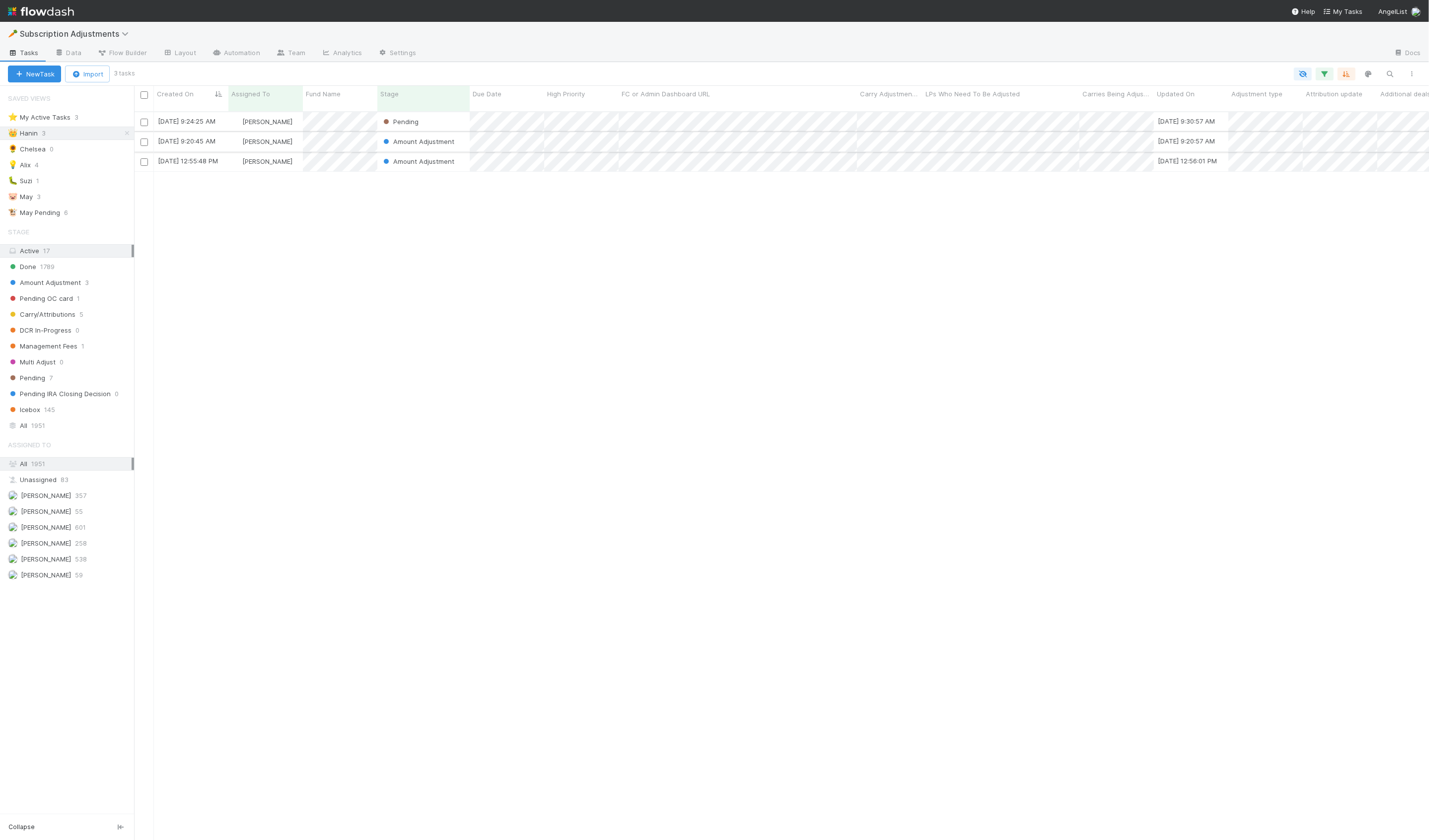
click at [301, 137] on div "[PERSON_NAME]" at bounding box center [265, 142] width 74 height 20
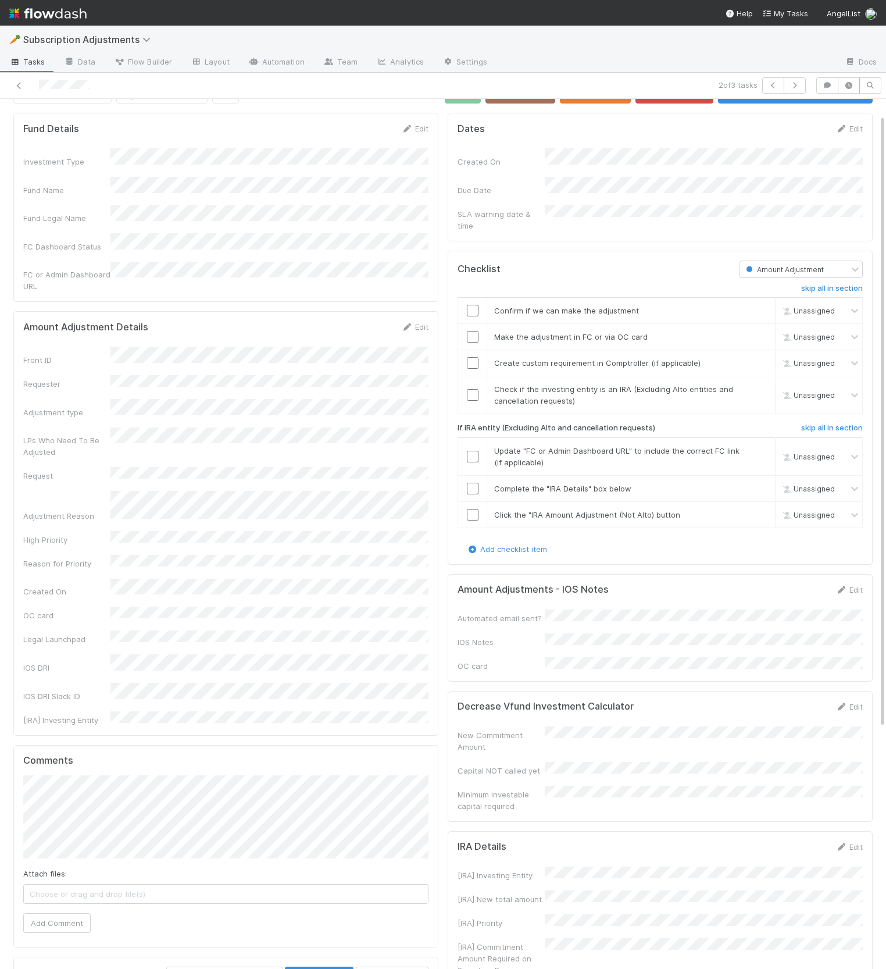
scroll to position [25, 0]
click at [627, 583] on div "Amount Adjustments - IOS Notes Edit" at bounding box center [660, 589] width 405 height 12
drag, startPoint x: 819, startPoint y: 572, endPoint x: 864, endPoint y: 578, distance: 45.9
click at [819, 583] on div "Amount Adjustments - IOS Notes Edit" at bounding box center [660, 589] width 405 height 12
click at [864, 583] on div "Amount Adjustments - IOS Notes Edit" at bounding box center [660, 589] width 423 height 12
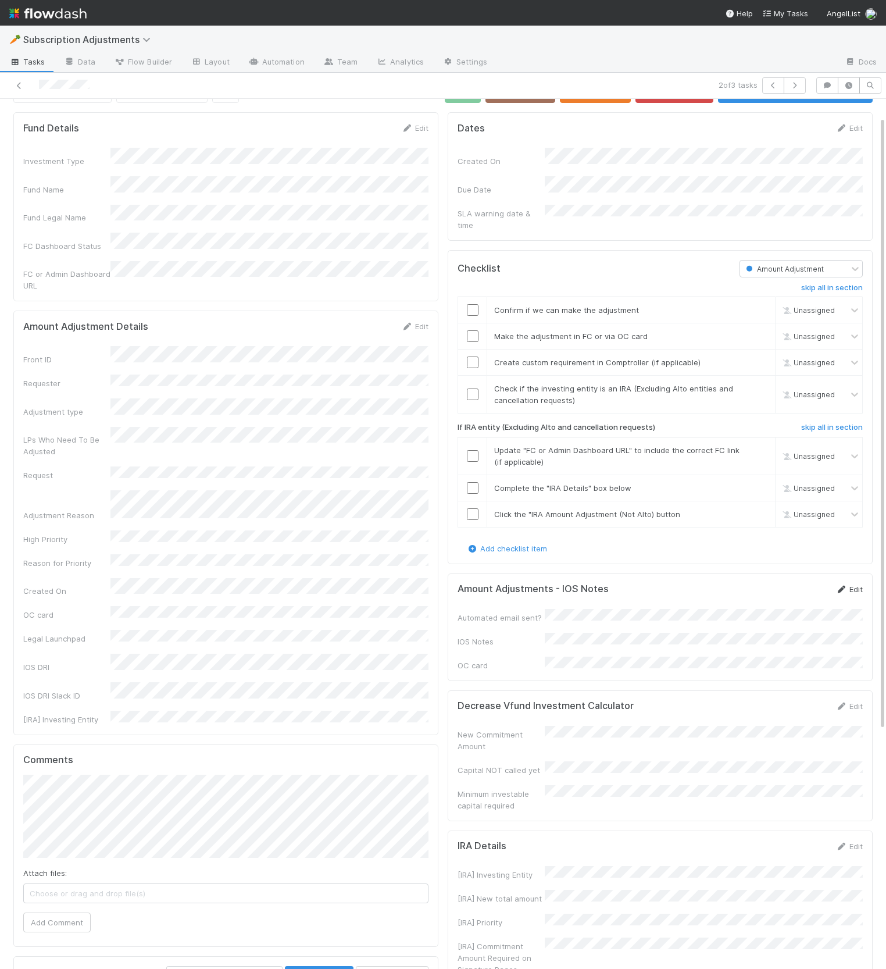
click at [849, 584] on link "Edit" at bounding box center [848, 588] width 27 height 9
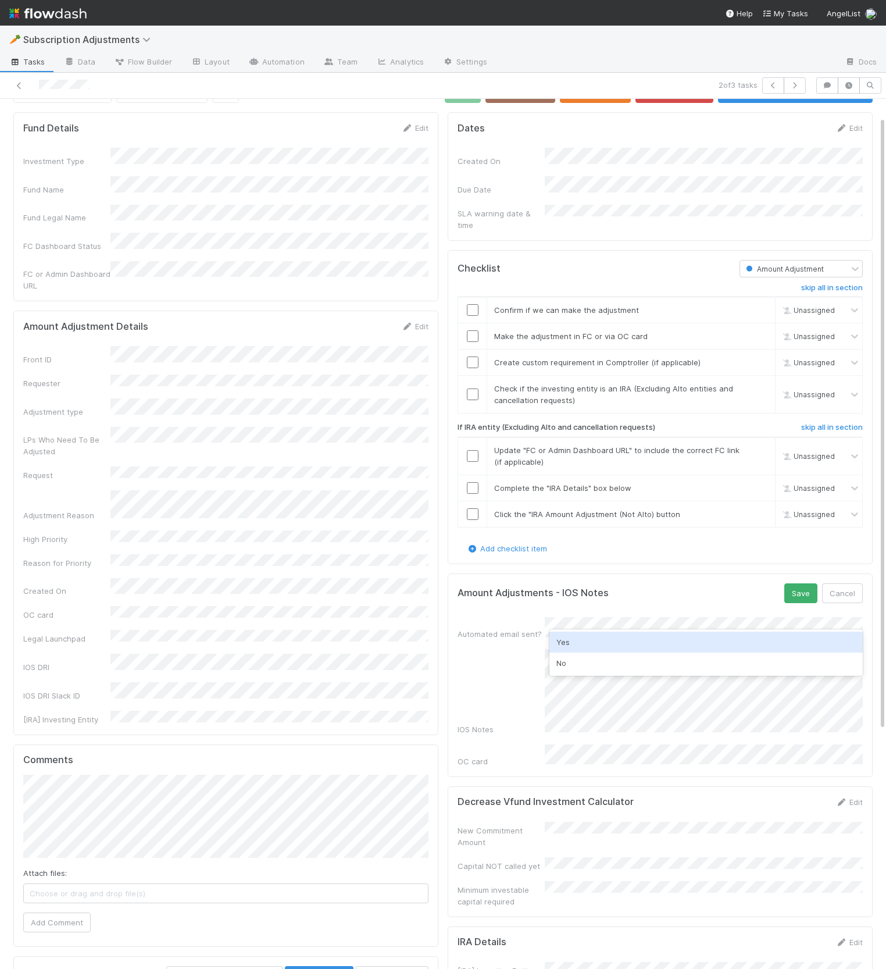
click at [656, 640] on div "Yes" at bounding box center [705, 641] width 313 height 21
click at [804, 591] on form "Amount Adjustments - IOS Notes Save Cancel Automated email sent? IOS Notes OC c…" at bounding box center [660, 675] width 405 height 184
click at [803, 587] on button "Save" at bounding box center [800, 593] width 33 height 20
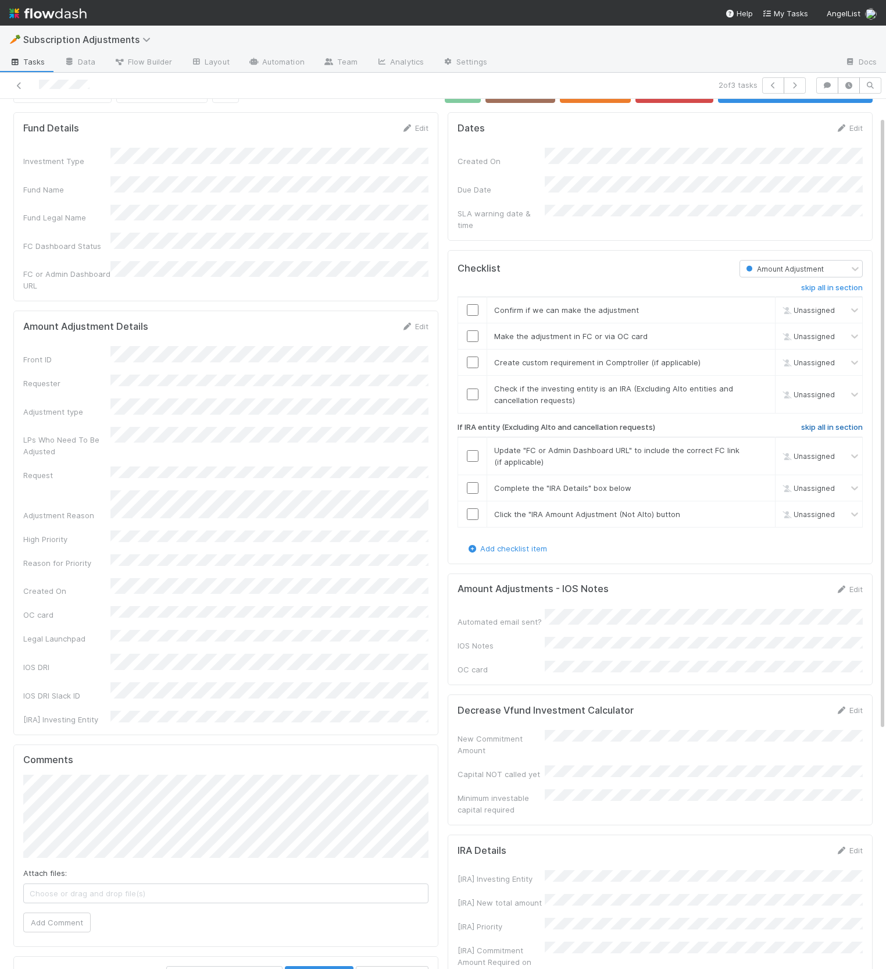
click at [828, 423] on h6 "skip all in section" at bounding box center [832, 427] width 62 height 9
click at [767, 384] on link "skip" at bounding box center [760, 388] width 15 height 9
click at [756, 358] on link "skip" at bounding box center [760, 362] width 15 height 9
click at [472, 304] on input "checkbox" at bounding box center [473, 310] width 12 height 12
click at [473, 330] on input "checkbox" at bounding box center [473, 336] width 12 height 12
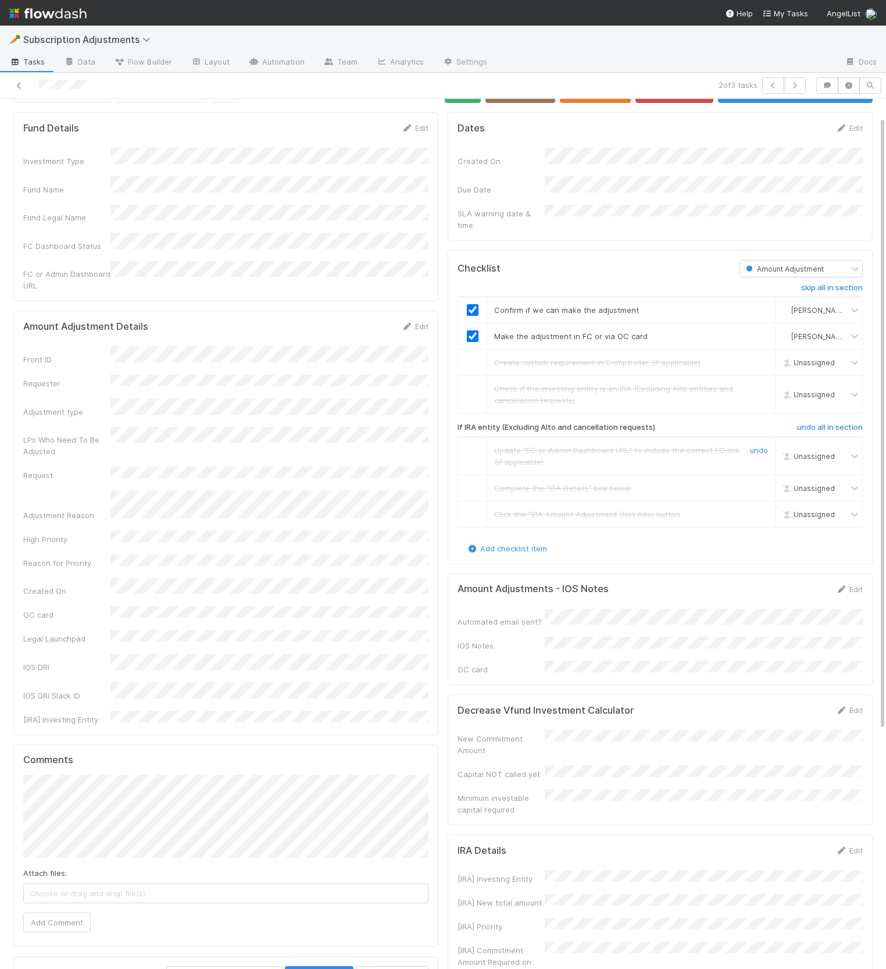
scroll to position [0, 0]
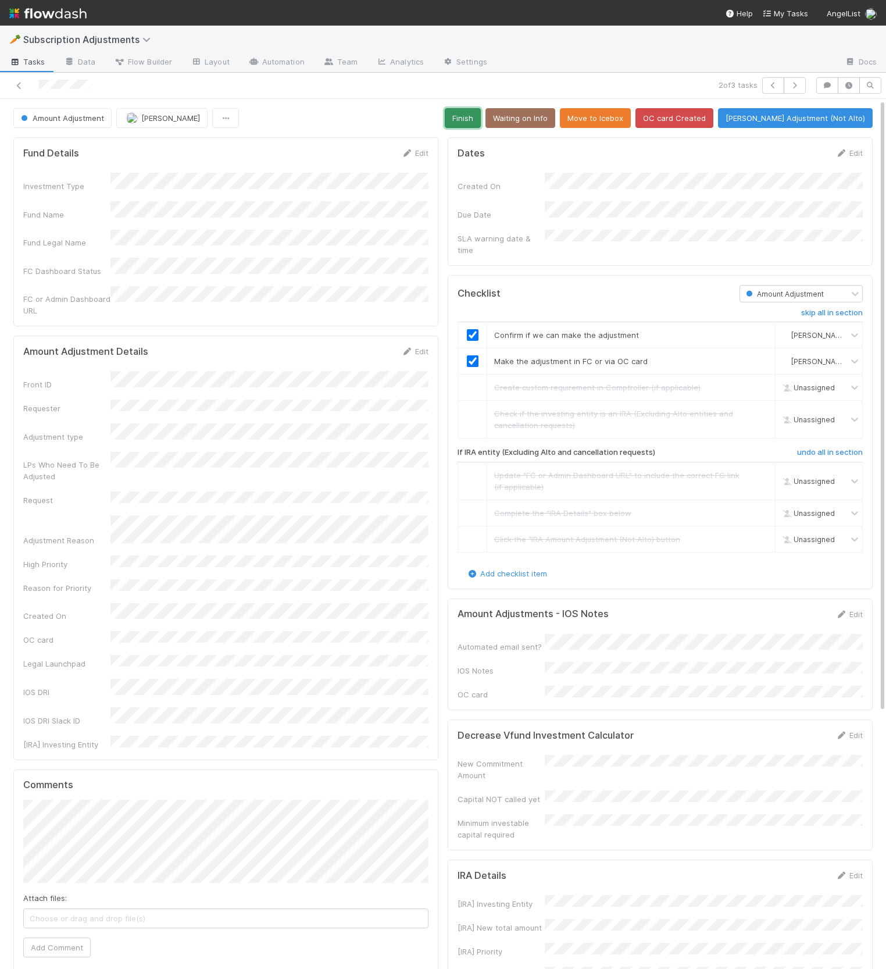
click at [480, 113] on button "Finish" at bounding box center [463, 118] width 36 height 20
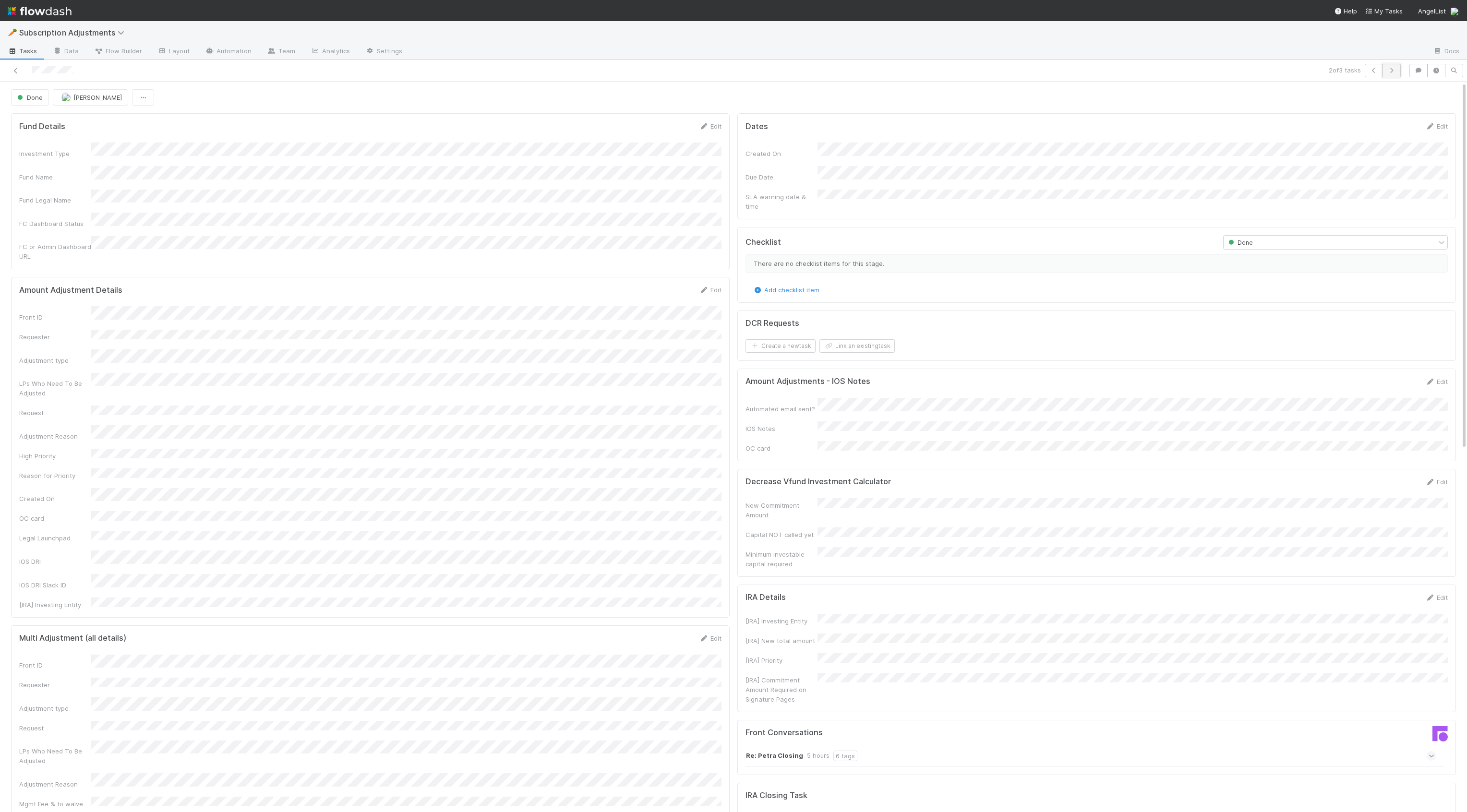
click at [1381, 68] on icon "button" at bounding box center [1392, 70] width 10 height 6
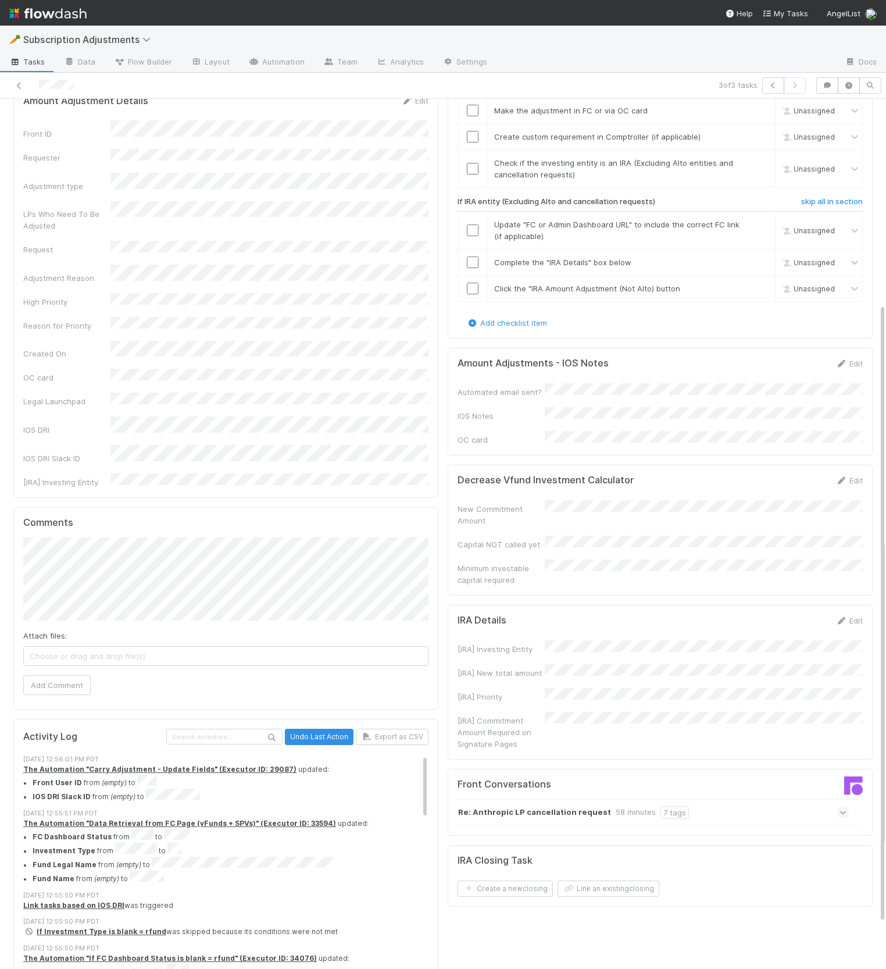
scroll to position [287, 0]
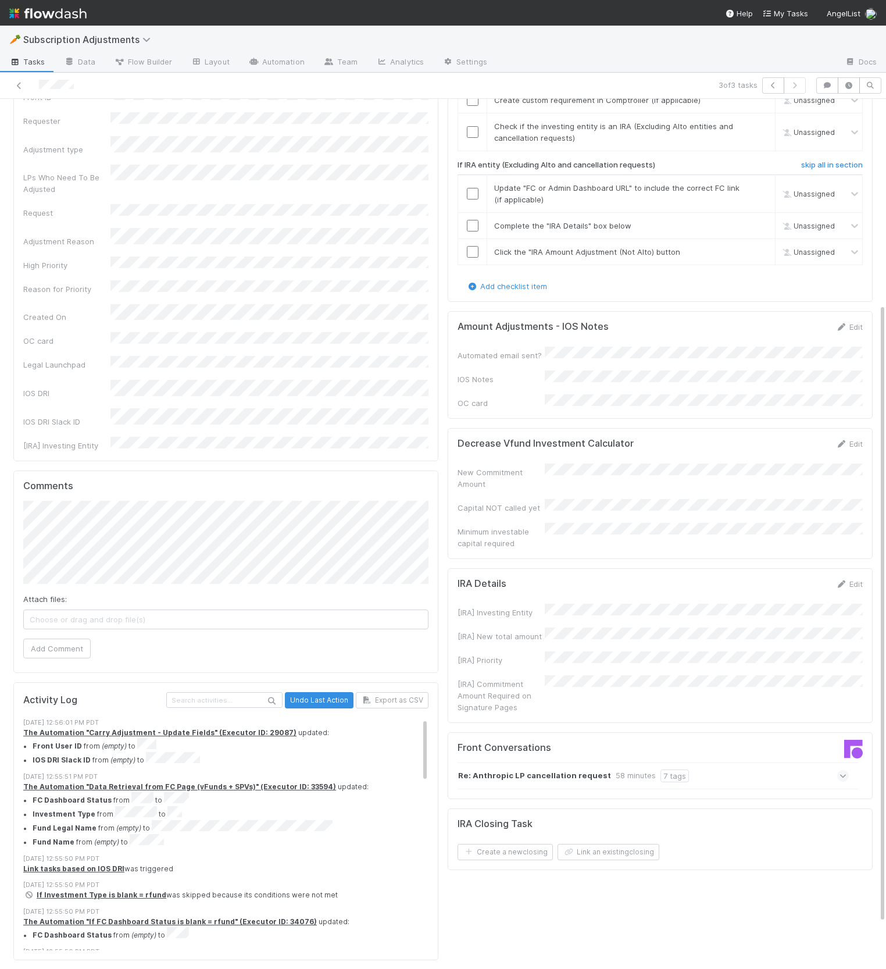
click at [845, 770] on icon at bounding box center [844, 776] width 8 height 12
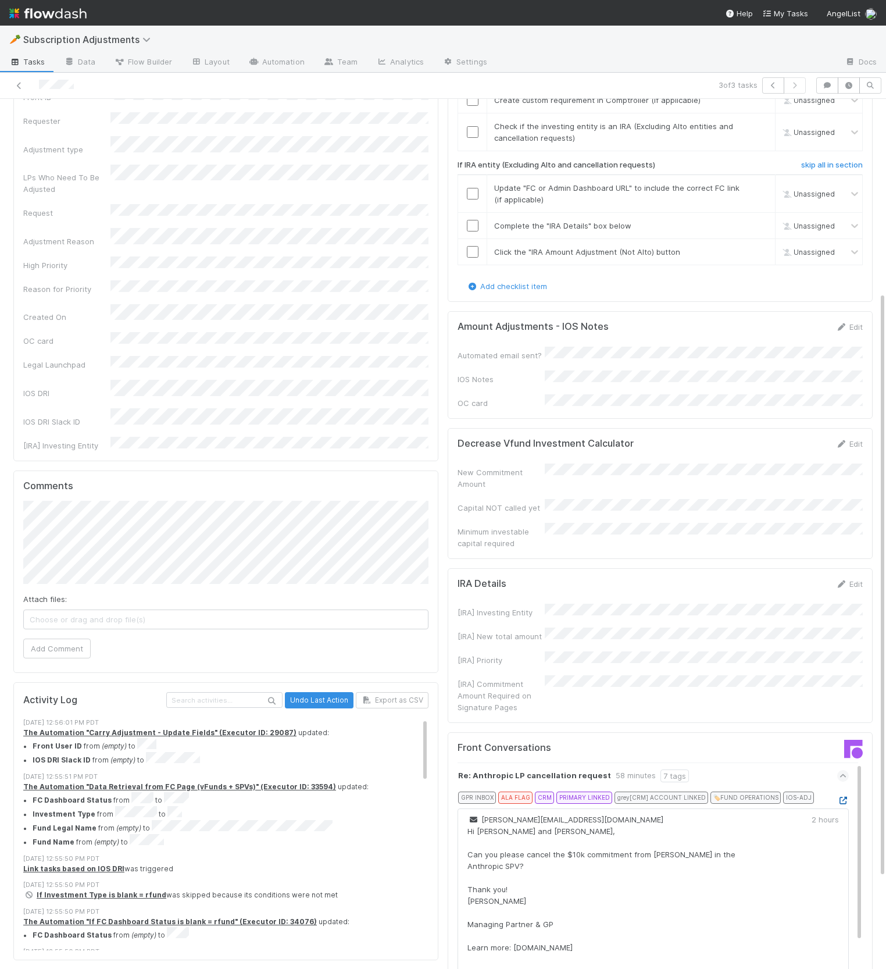
click at [842, 797] on icon at bounding box center [843, 801] width 12 height 8
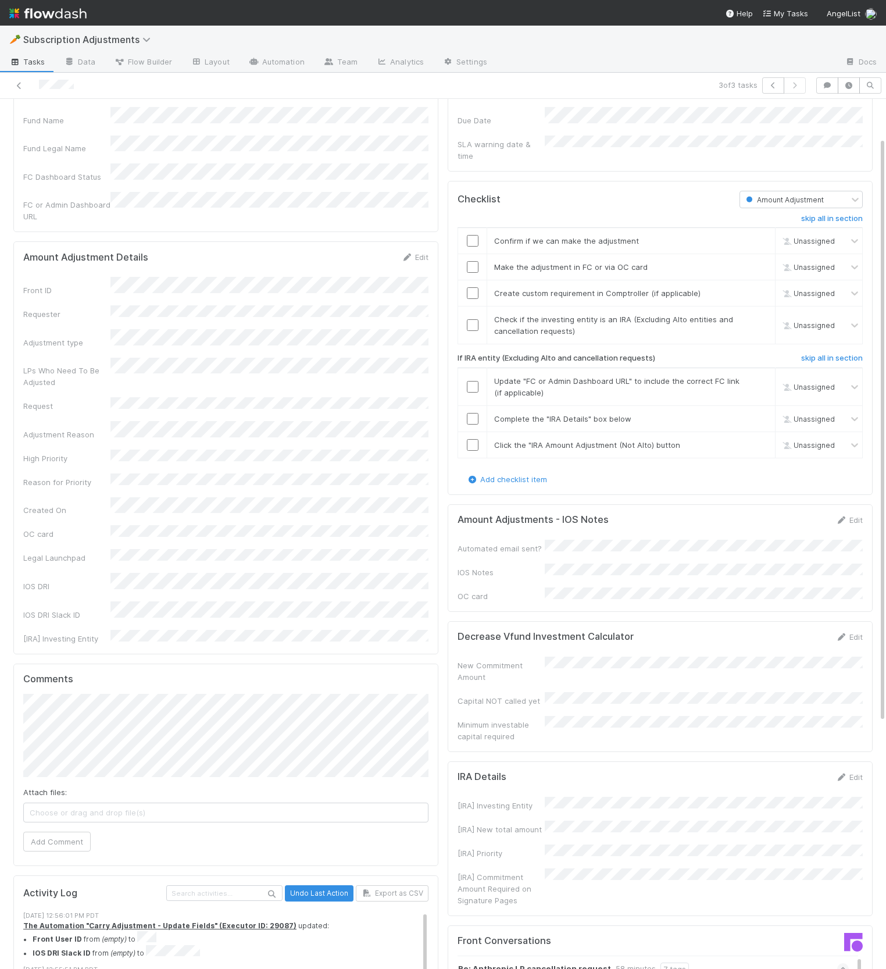
scroll to position [56, 0]
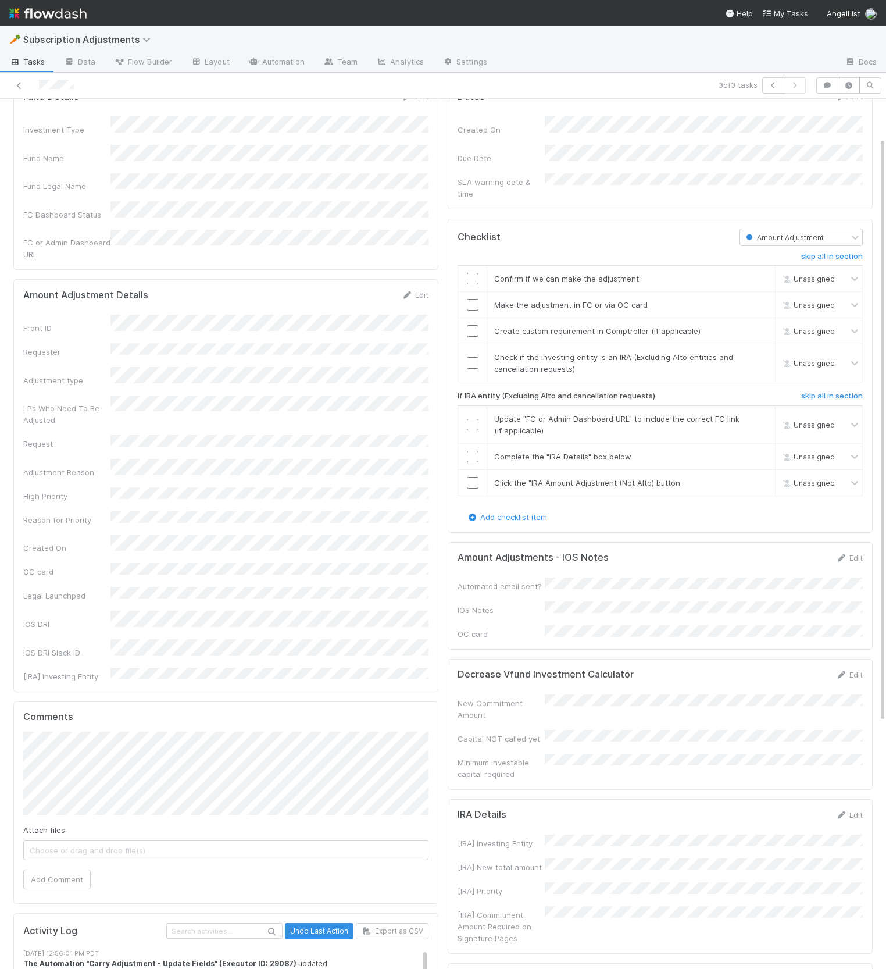
click at [624, 511] on div "Add checklist item" at bounding box center [660, 517] width 405 height 12
click at [693, 552] on div "Amount Adjustments - IOS Notes Edit" at bounding box center [660, 558] width 405 height 12
click at [856, 553] on link "Edit" at bounding box center [848, 557] width 27 height 9
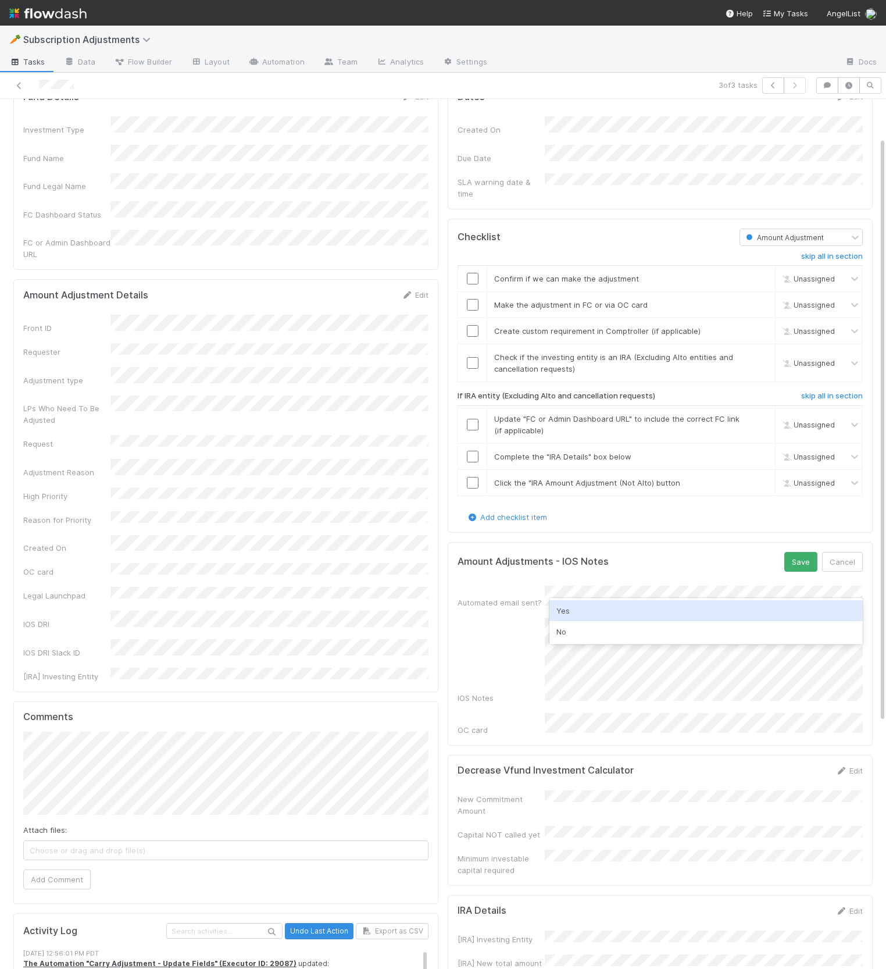
click at [616, 606] on div "Yes" at bounding box center [705, 610] width 313 height 21
click at [796, 552] on button "Save" at bounding box center [800, 562] width 33 height 20
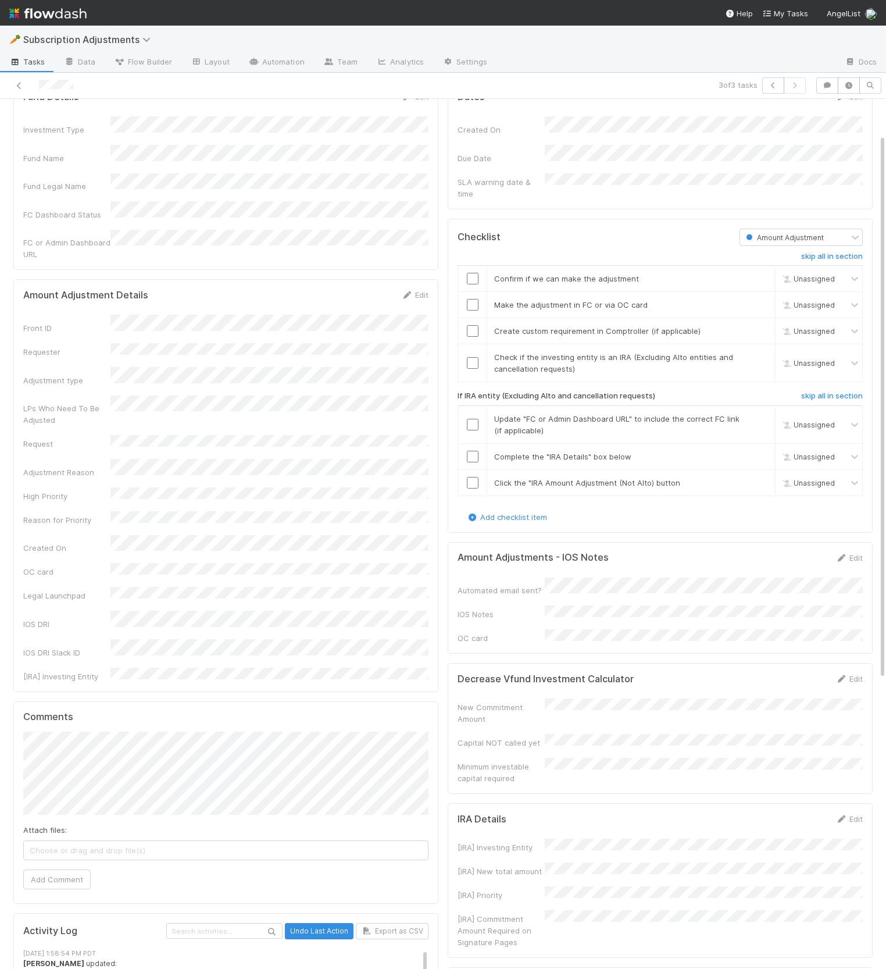
click at [831, 376] on div "skip all in section Confirm if we can make the adjustment Unassigned Make the a…" at bounding box center [660, 378] width 405 height 265
click at [833, 391] on h6 "skip all in section" at bounding box center [832, 395] width 62 height 9
click at [760, 352] on link "skip" at bounding box center [760, 356] width 15 height 9
click at [761, 326] on link "skip" at bounding box center [760, 330] width 15 height 9
click at [467, 273] on input "checkbox" at bounding box center [473, 279] width 12 height 12
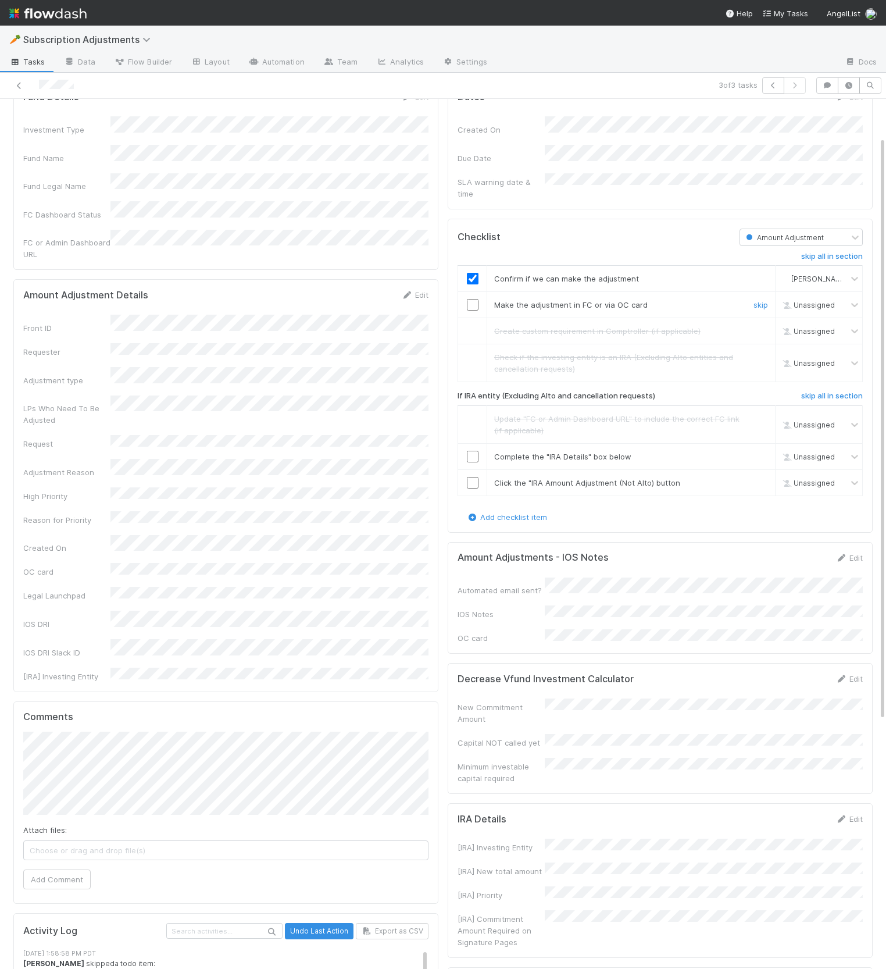
click at [472, 301] on td at bounding box center [472, 305] width 29 height 26
click at [473, 299] on input "checkbox" at bounding box center [473, 305] width 12 height 12
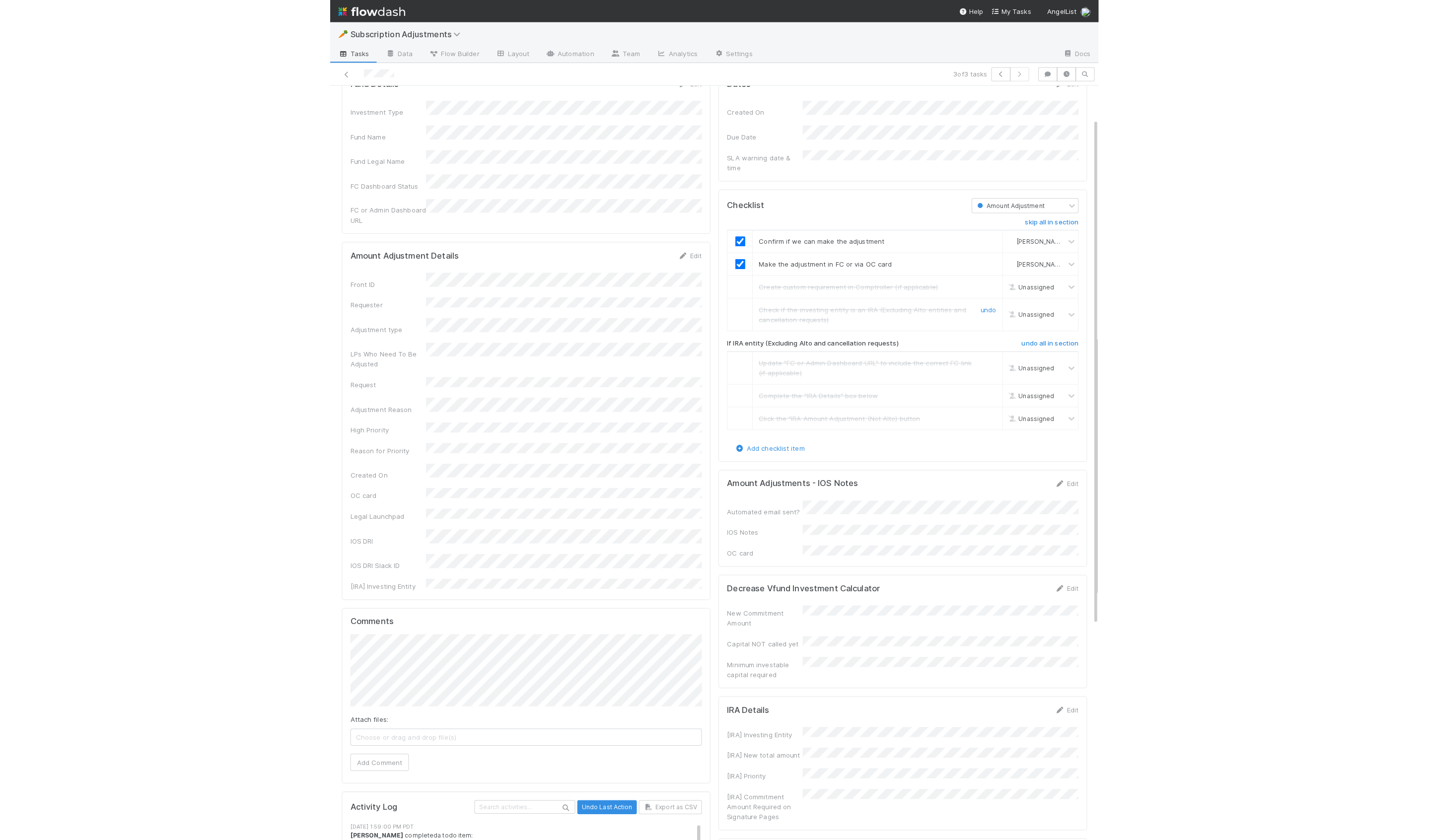
scroll to position [0, 0]
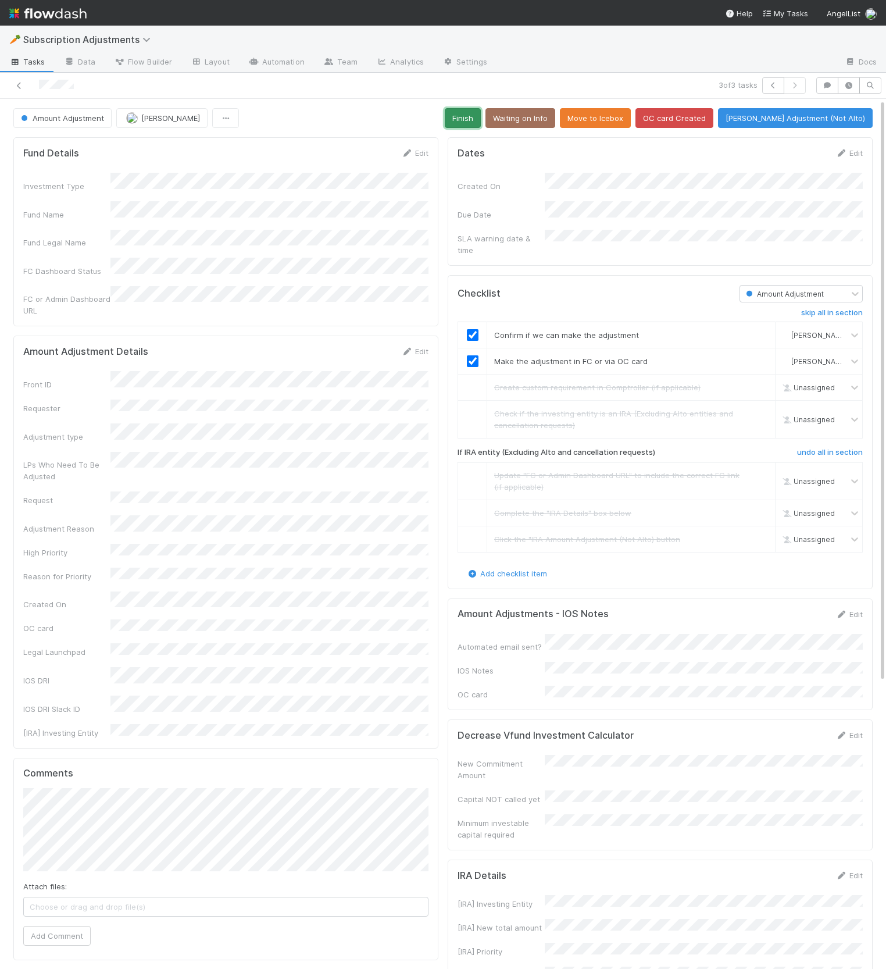
click at [475, 126] on button "Finish" at bounding box center [463, 118] width 36 height 20
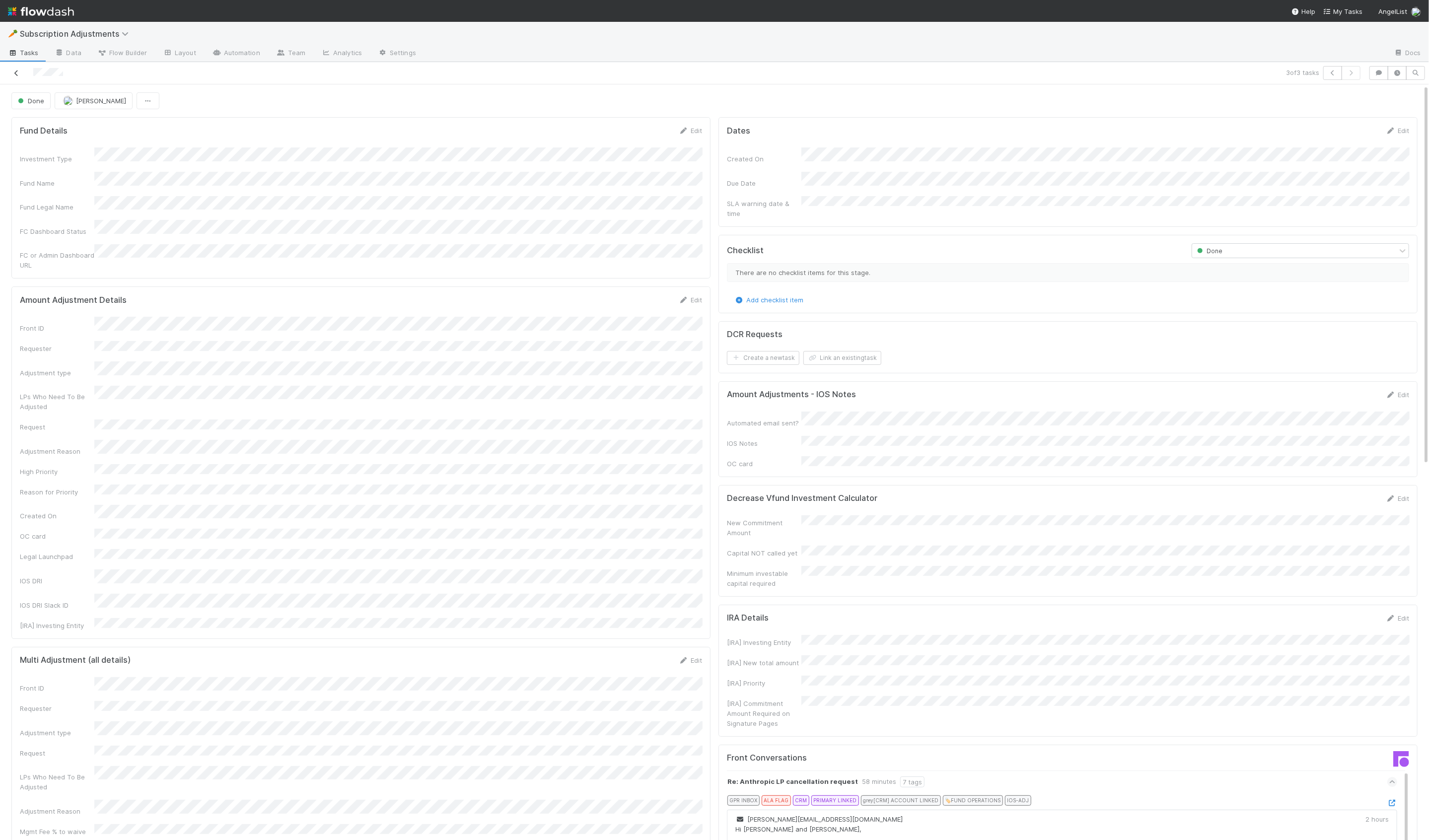
click at [20, 72] on icon at bounding box center [16, 73] width 10 height 7
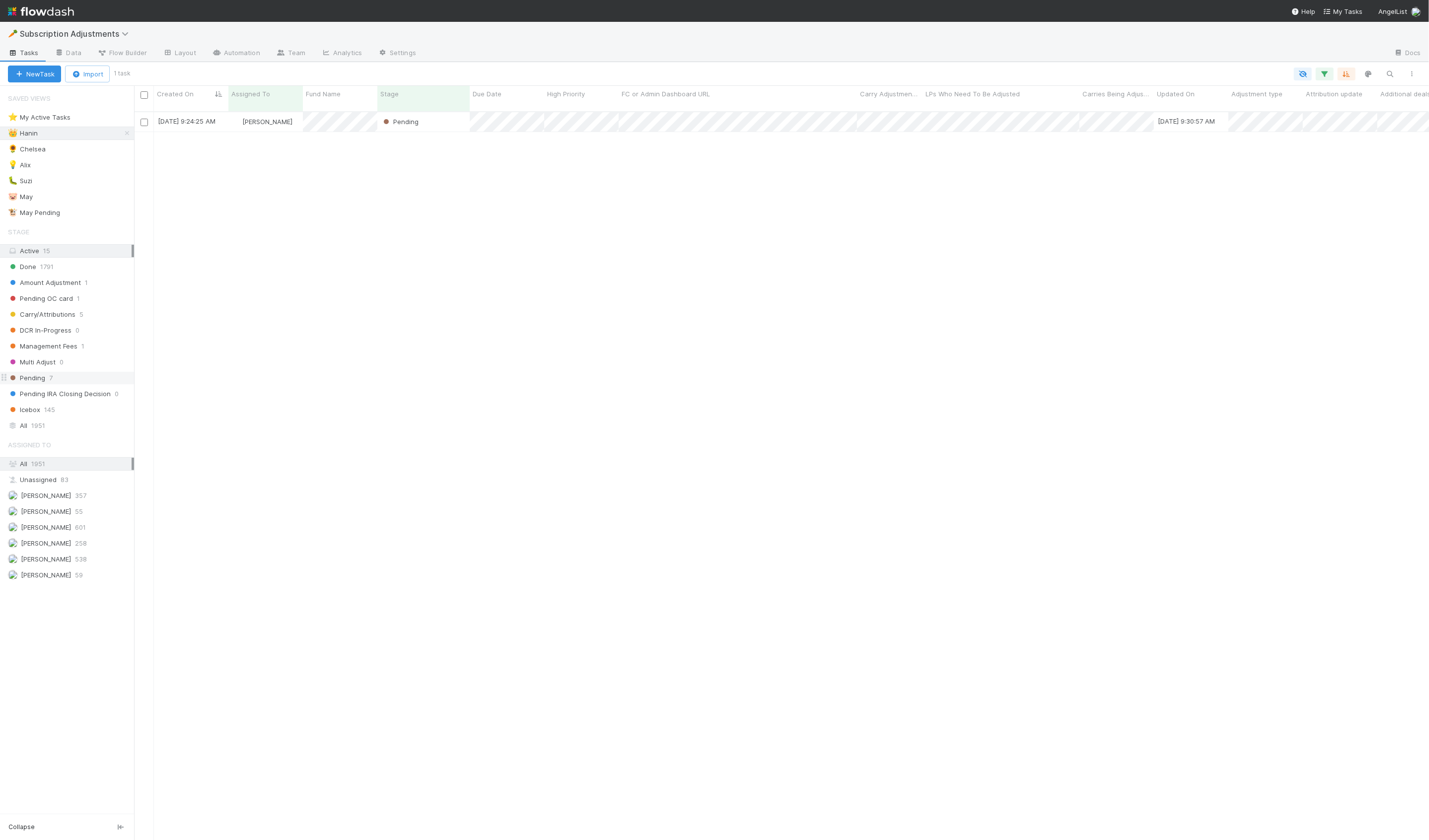
scroll to position [737, 1295]
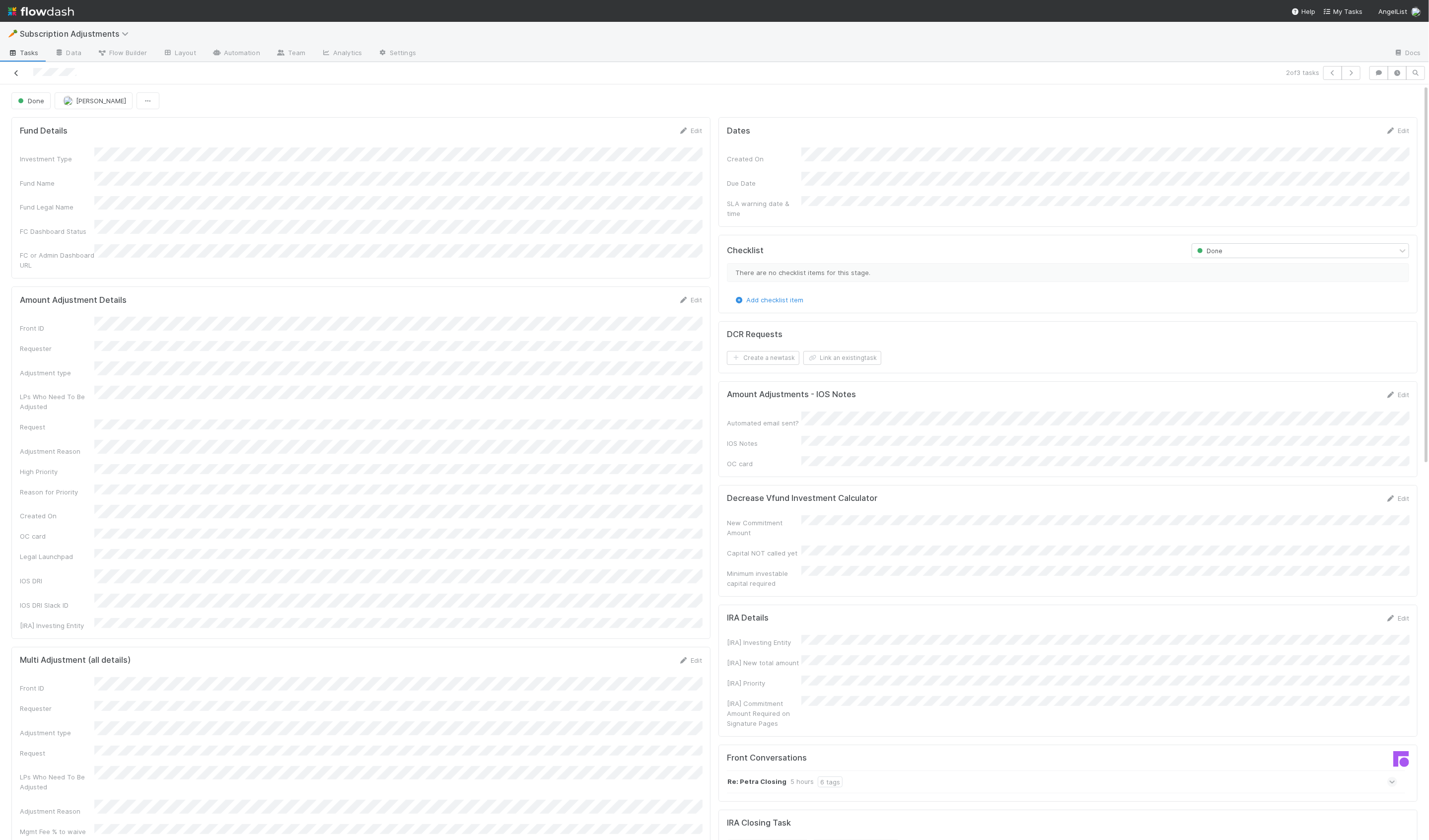
click at [16, 70] on icon at bounding box center [16, 73] width 10 height 7
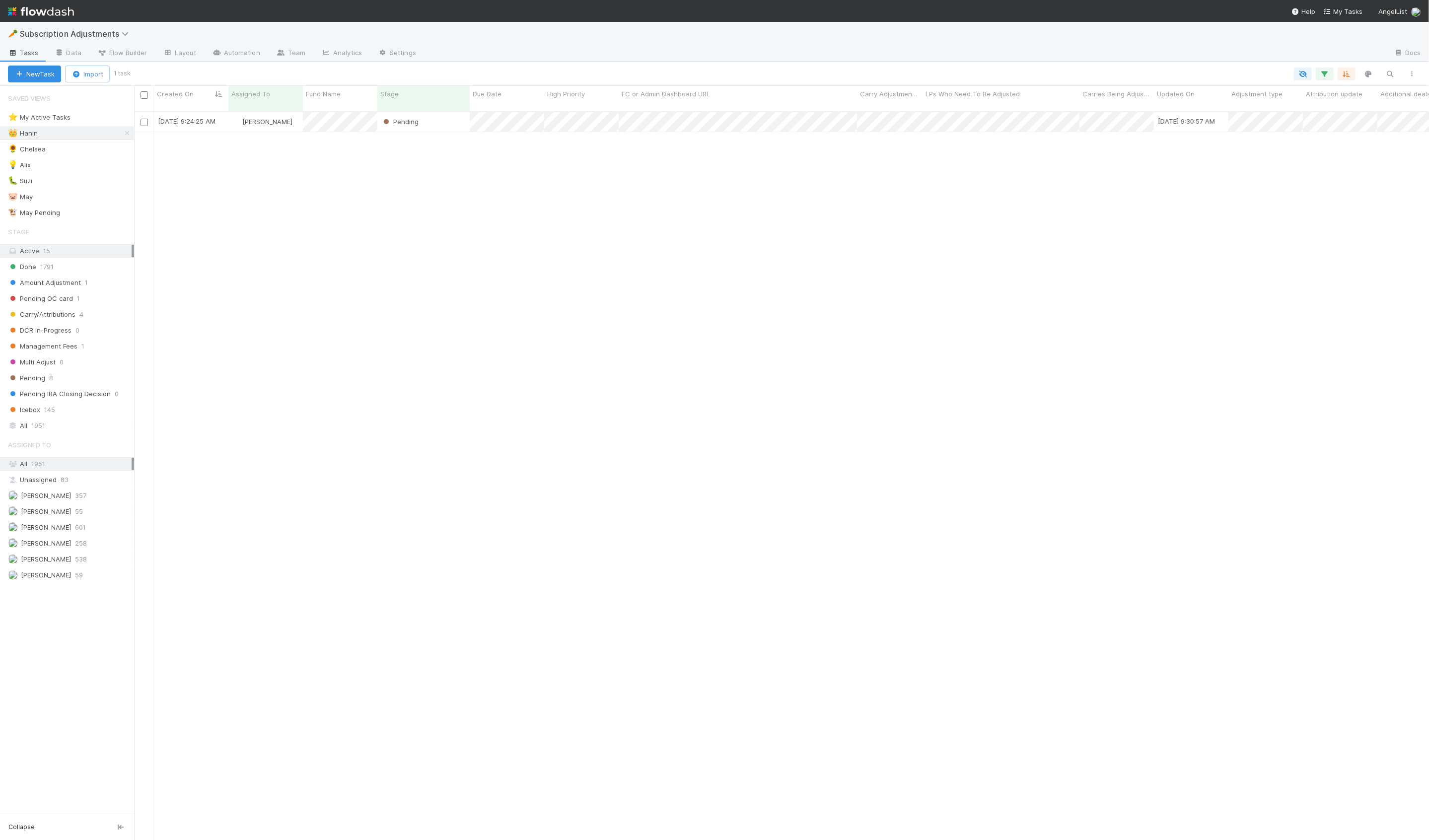
scroll to position [737, 1295]
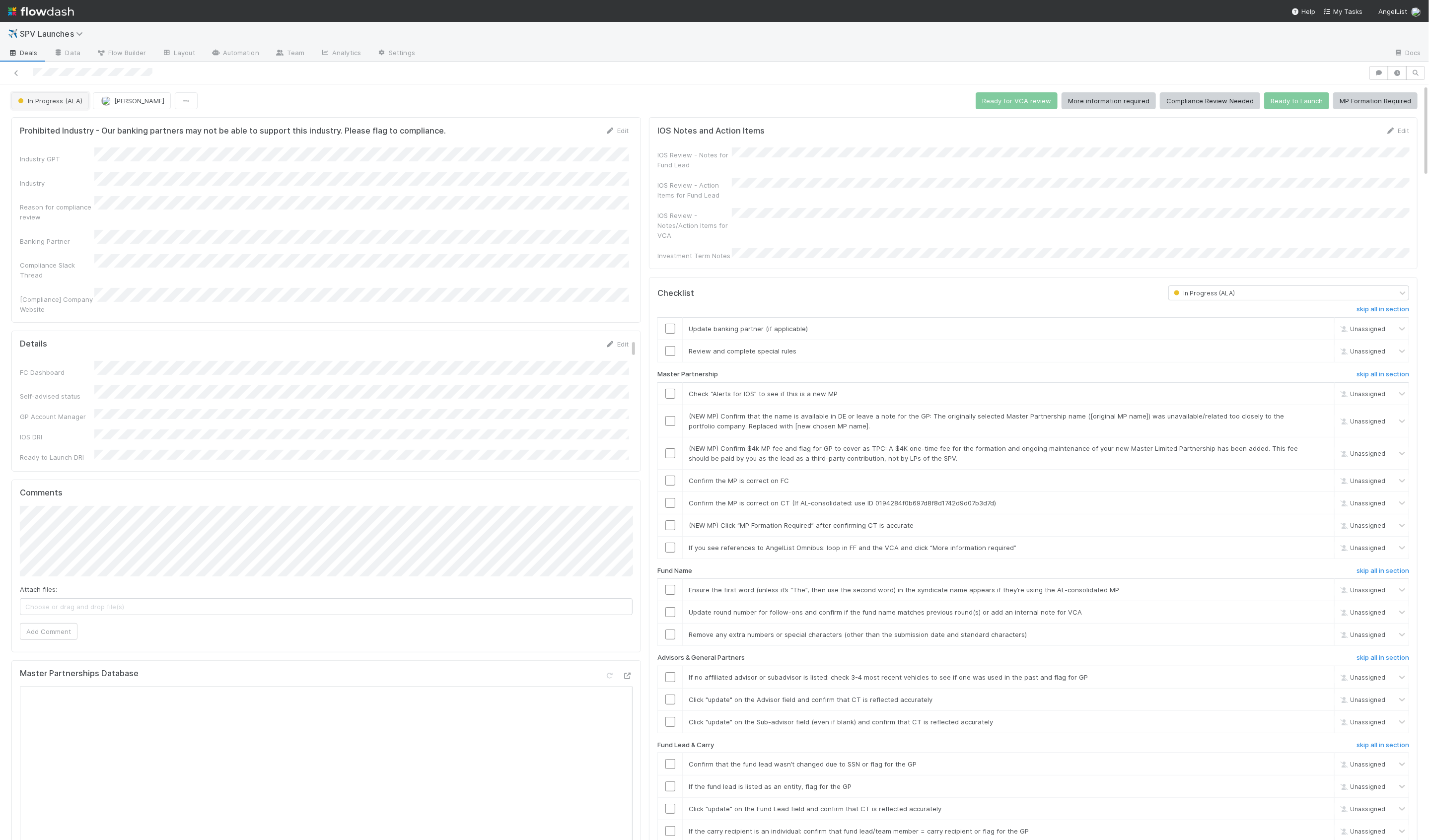
click at [66, 101] on span "In Progress (ALA)" at bounding box center [50, 100] width 67 height 8
click at [68, 132] on div "New" at bounding box center [78, 125] width 140 height 18
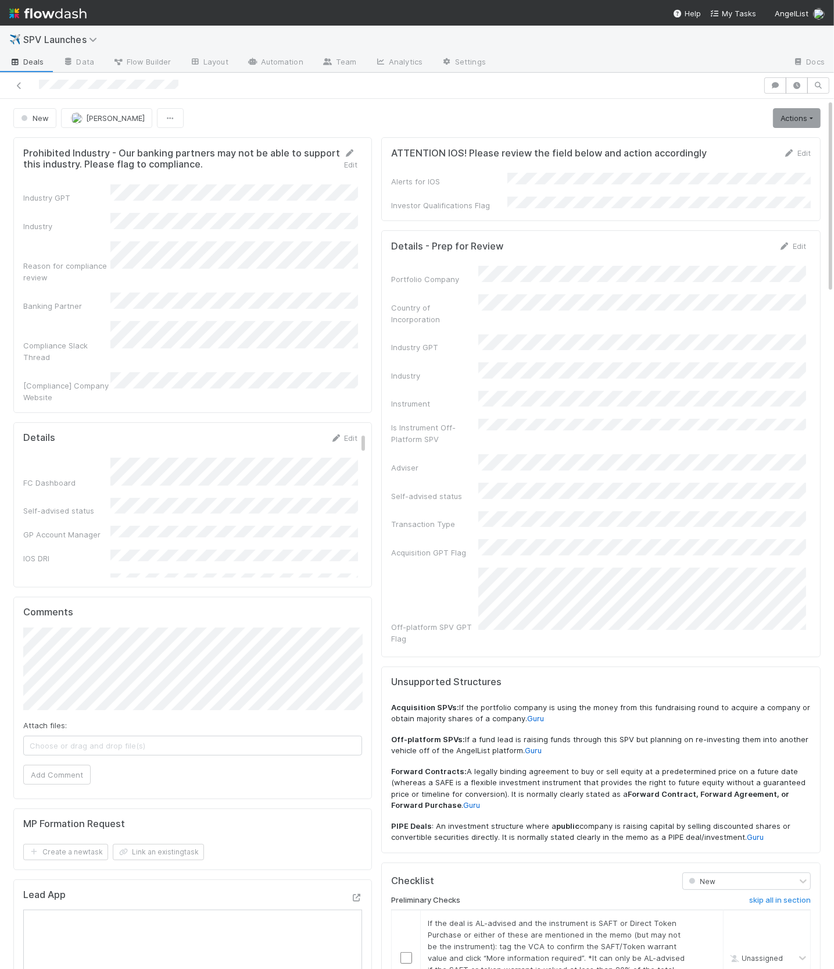
click at [456, 361] on div "Portfolio Company Country of Incorporation Industry GPT Industry Instrument Is …" at bounding box center [598, 469] width 415 height 407
click at [541, 562] on div "Portfolio Company Country of Incorporation Industry GPT Industry Instrument Is …" at bounding box center [598, 469] width 415 height 407
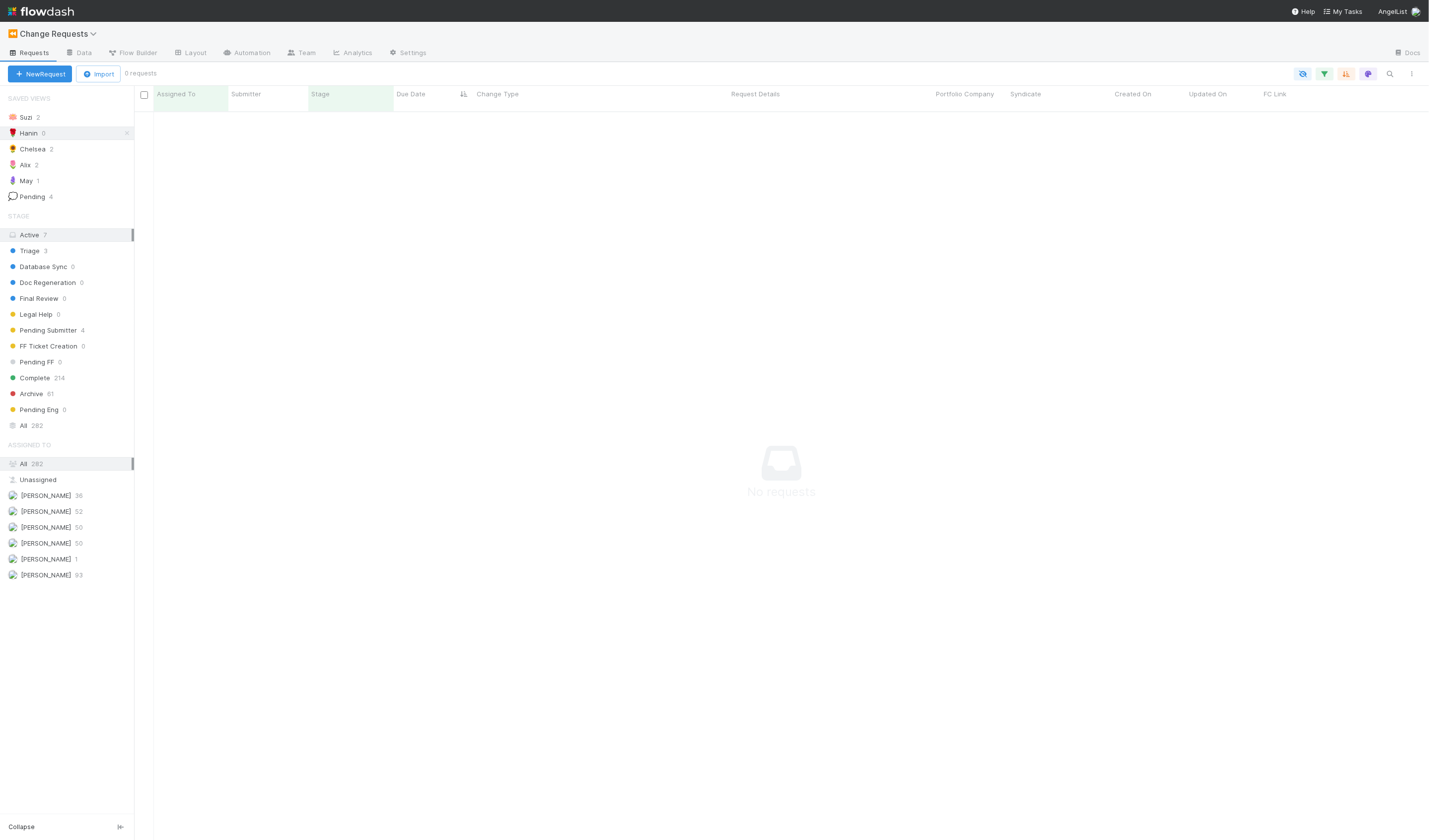
scroll to position [737, 1295]
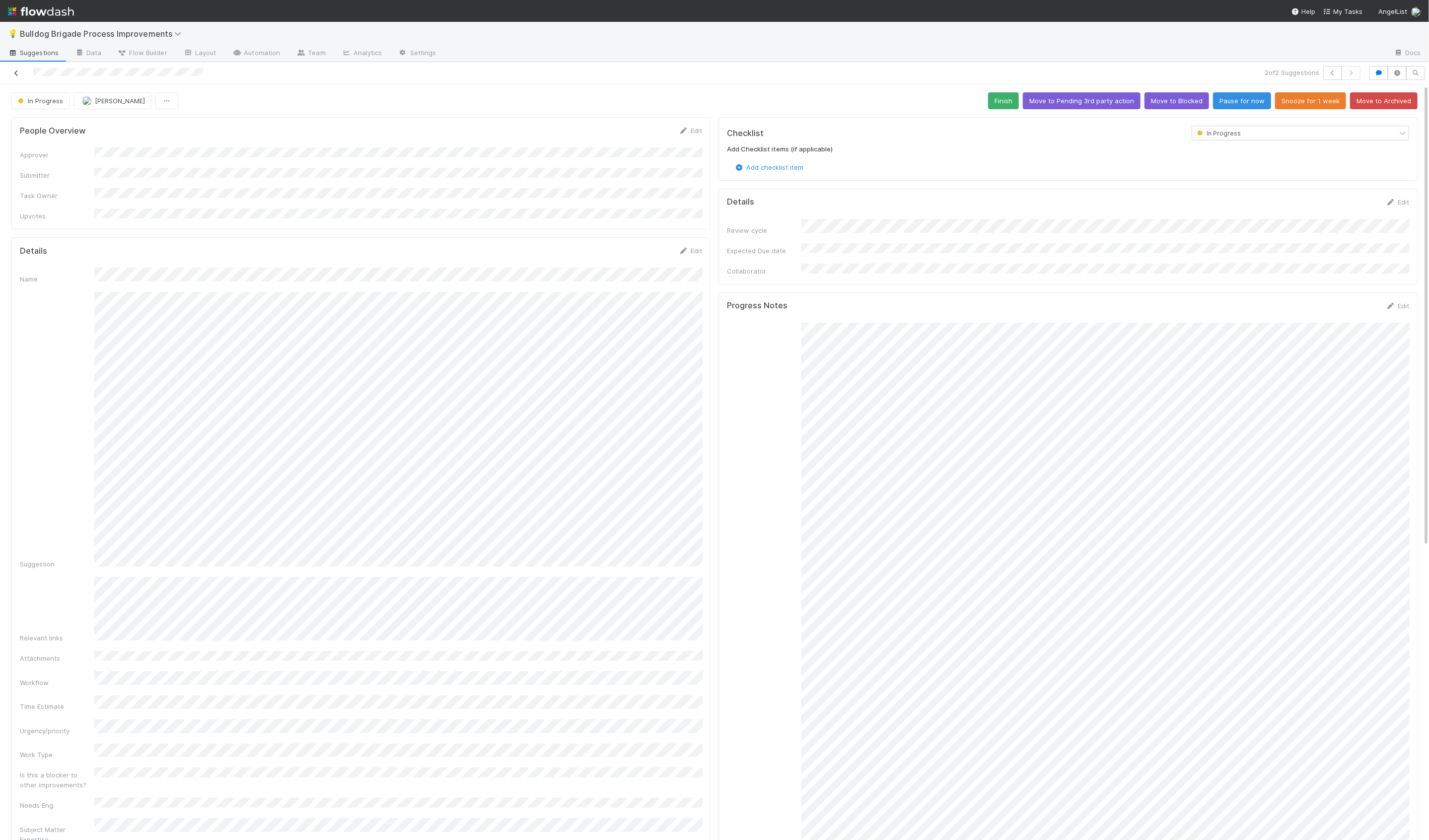
click at [18, 73] on icon at bounding box center [16, 73] width 10 height 7
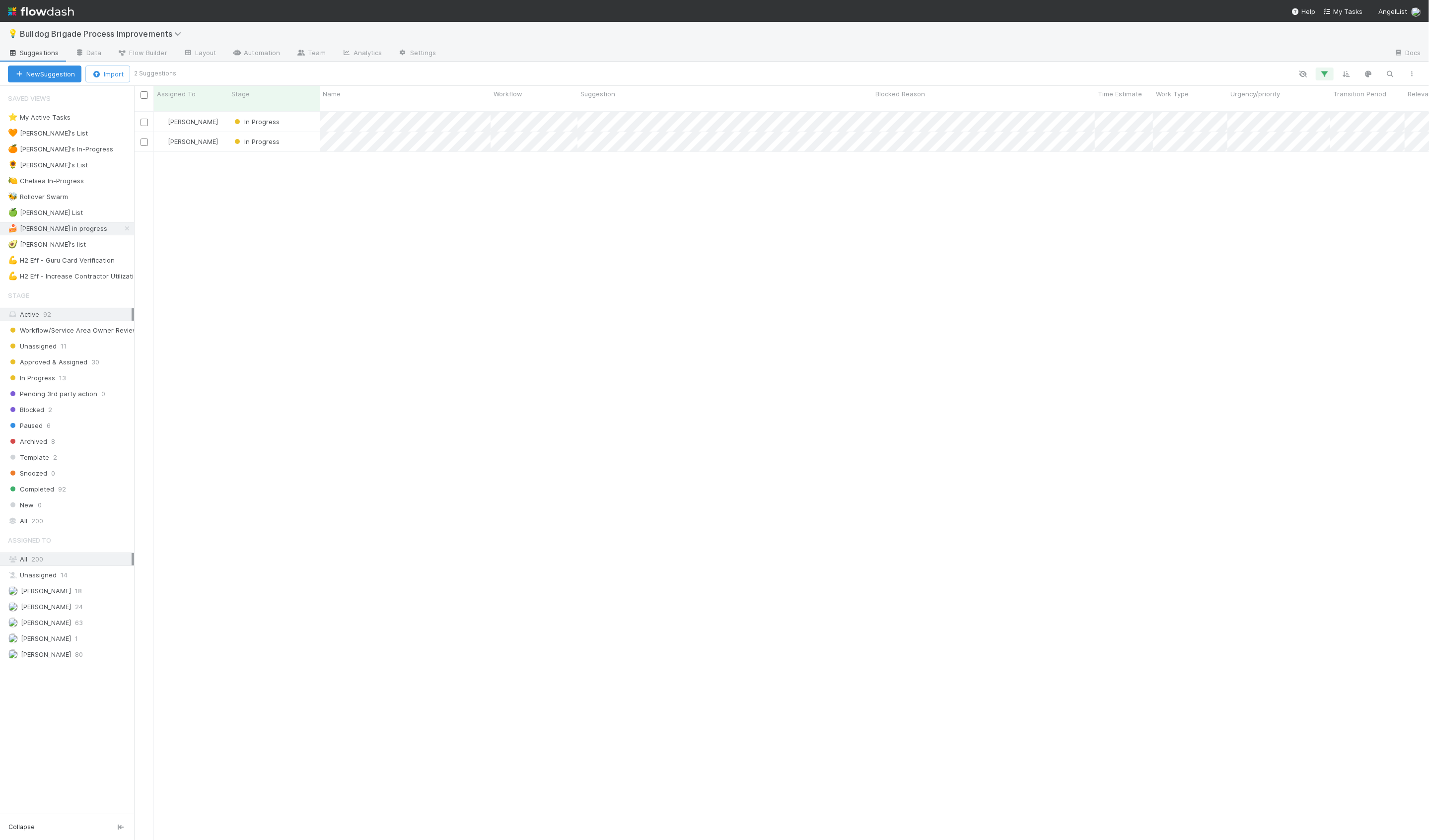
scroll to position [737, 1295]
click at [311, 114] on div "In Progress" at bounding box center [273, 121] width 91 height 20
